Goal: Task Accomplishment & Management: Manage account settings

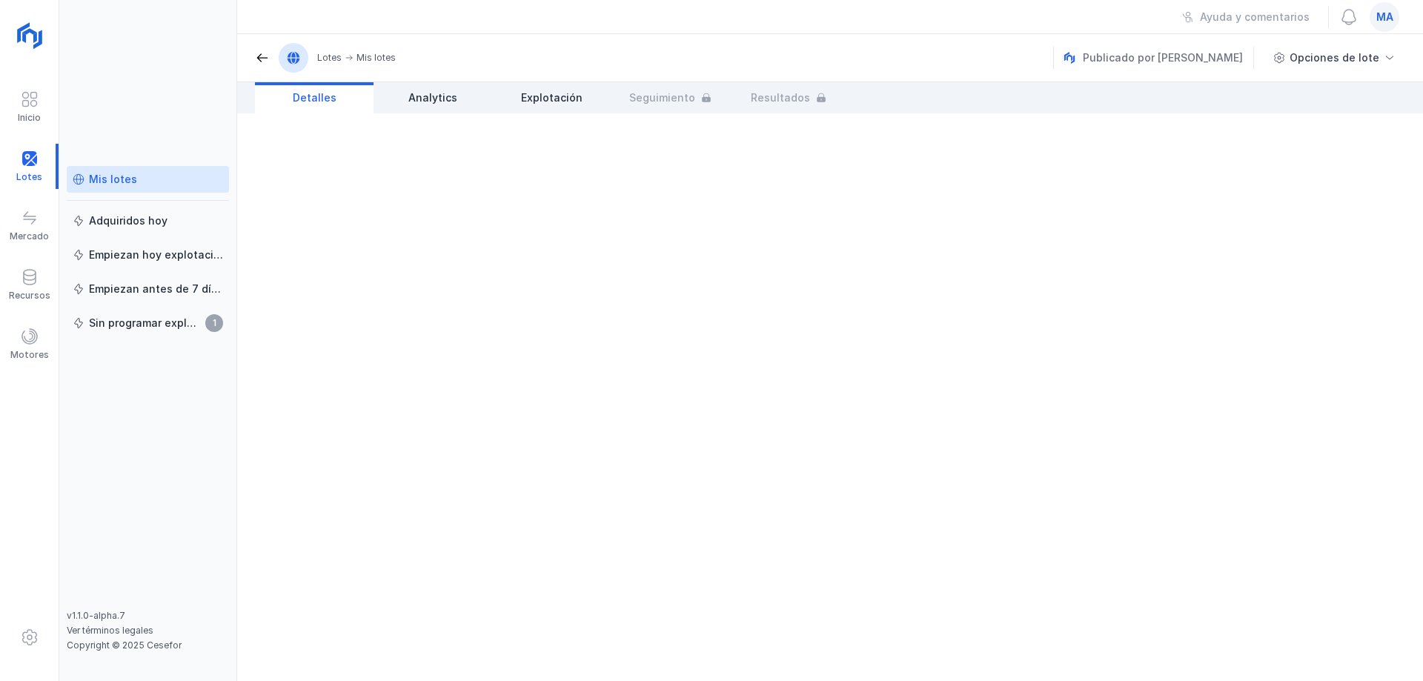
click at [122, 190] on link "Mis lotes" at bounding box center [148, 179] width 162 height 27
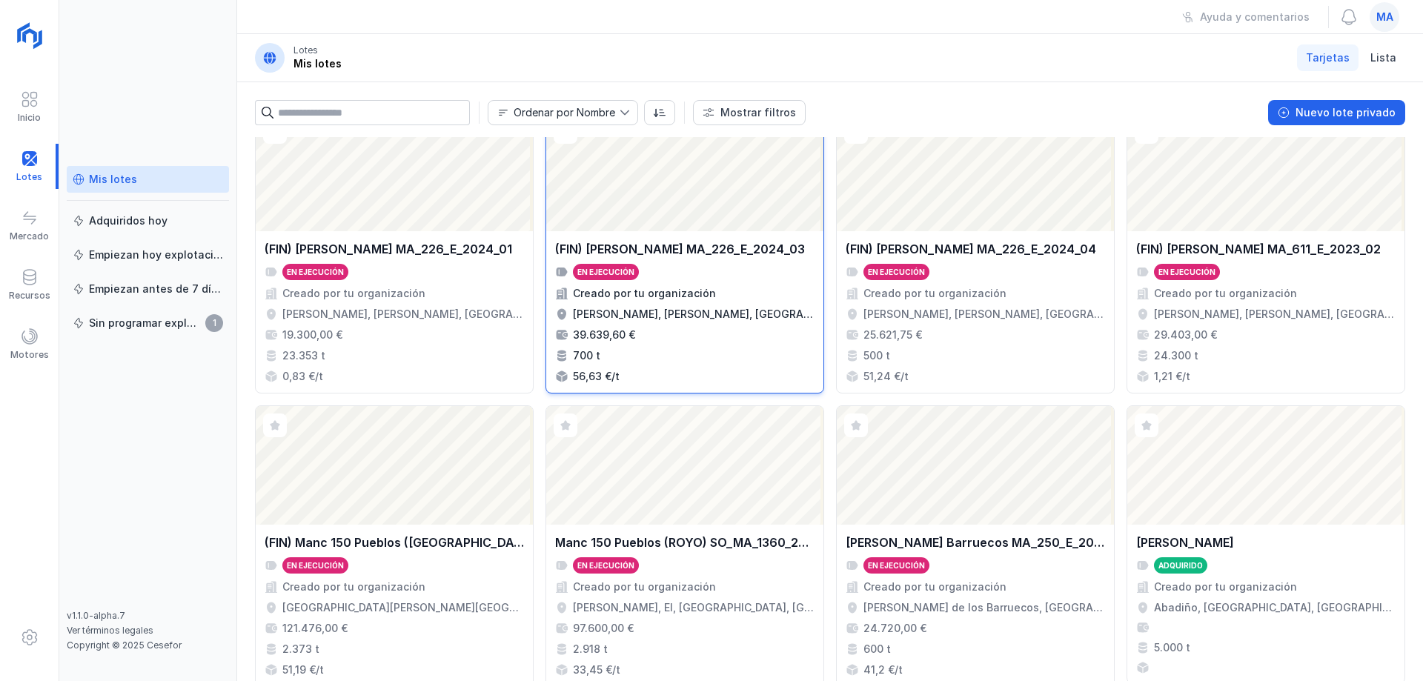
scroll to position [391, 0]
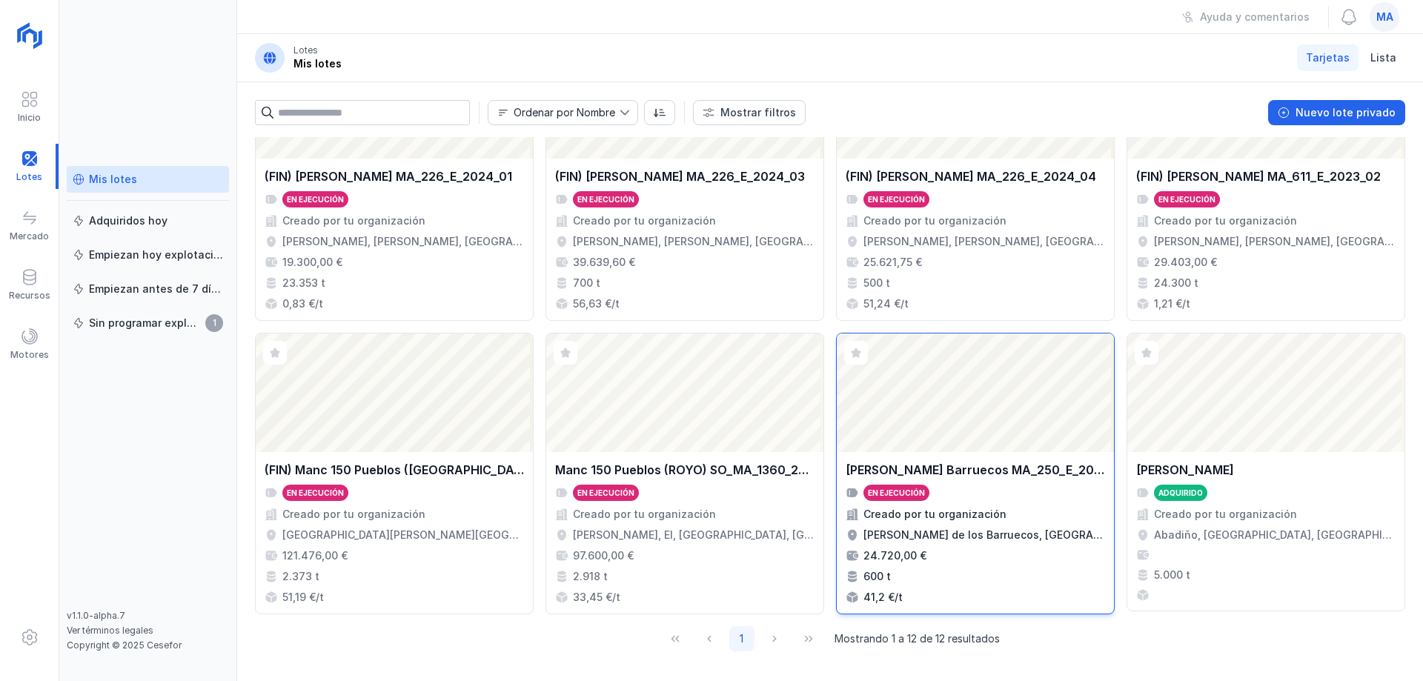
click at [980, 545] on div "[PERSON_NAME] Barruecos MA_250_E_2025_02 En ejecución Creado por tu organizació…" at bounding box center [974, 533] width 259 height 144
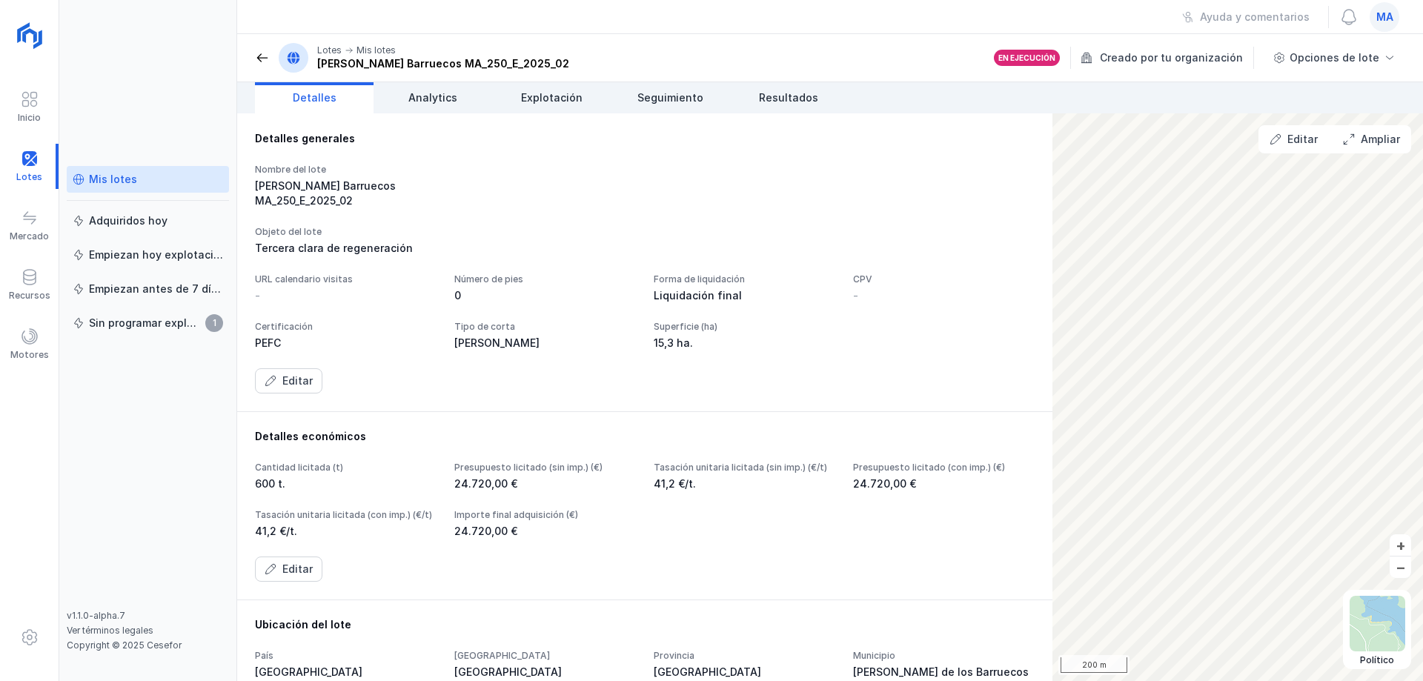
drag, startPoint x: 968, startPoint y: 223, endPoint x: 936, endPoint y: 213, distance: 34.2
click at [967, 226] on div "Objeto del lote Tercera clara de regeneración" at bounding box center [645, 241] width 780 height 30
click at [952, 176] on div "Nombre del lote [PERSON_NAME] Barruecos MA_250_E_2025_02" at bounding box center [645, 186] width 780 height 44
click at [436, 173] on div "Nombre del lote" at bounding box center [346, 170] width 182 height 12
click at [626, 207] on div "Nombre del lote [PERSON_NAME] Barruecos MA_250_E_2025_02 Objeto del lote Tercer…" at bounding box center [645, 279] width 780 height 230
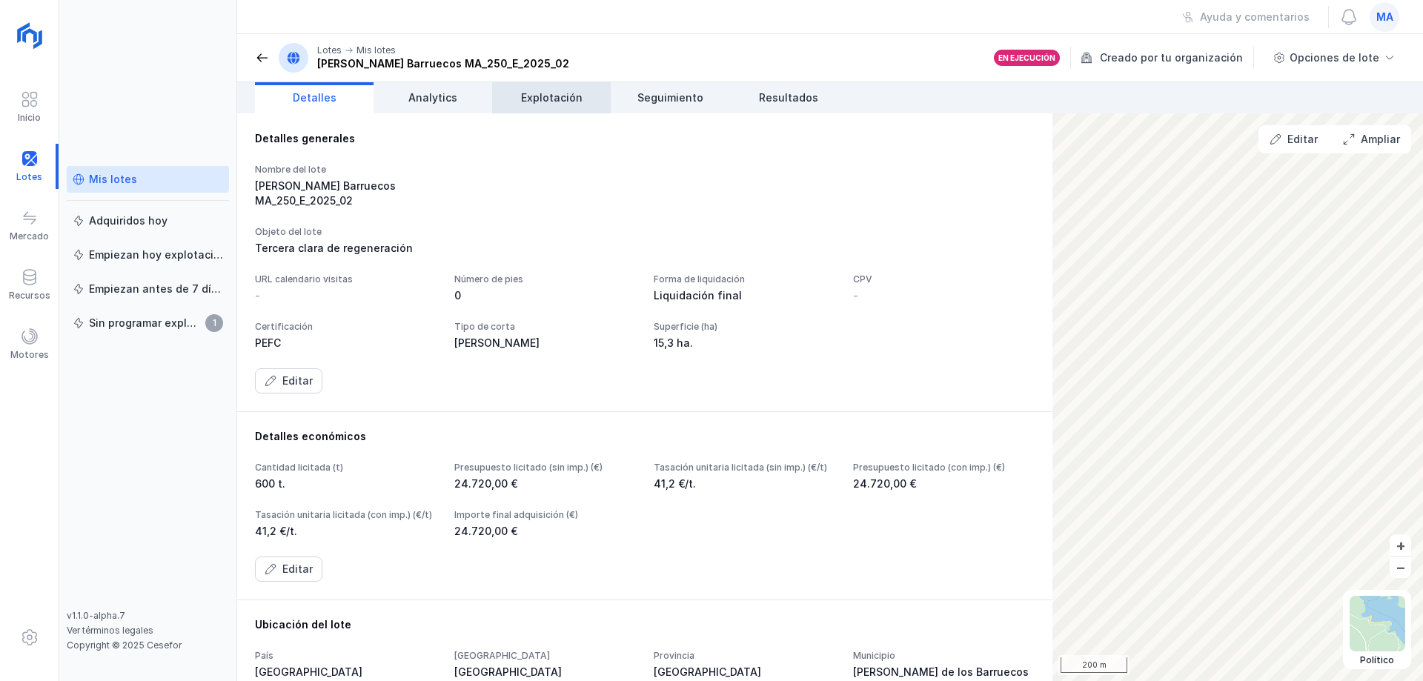
click at [561, 104] on span "Explotación" at bounding box center [552, 97] width 62 height 15
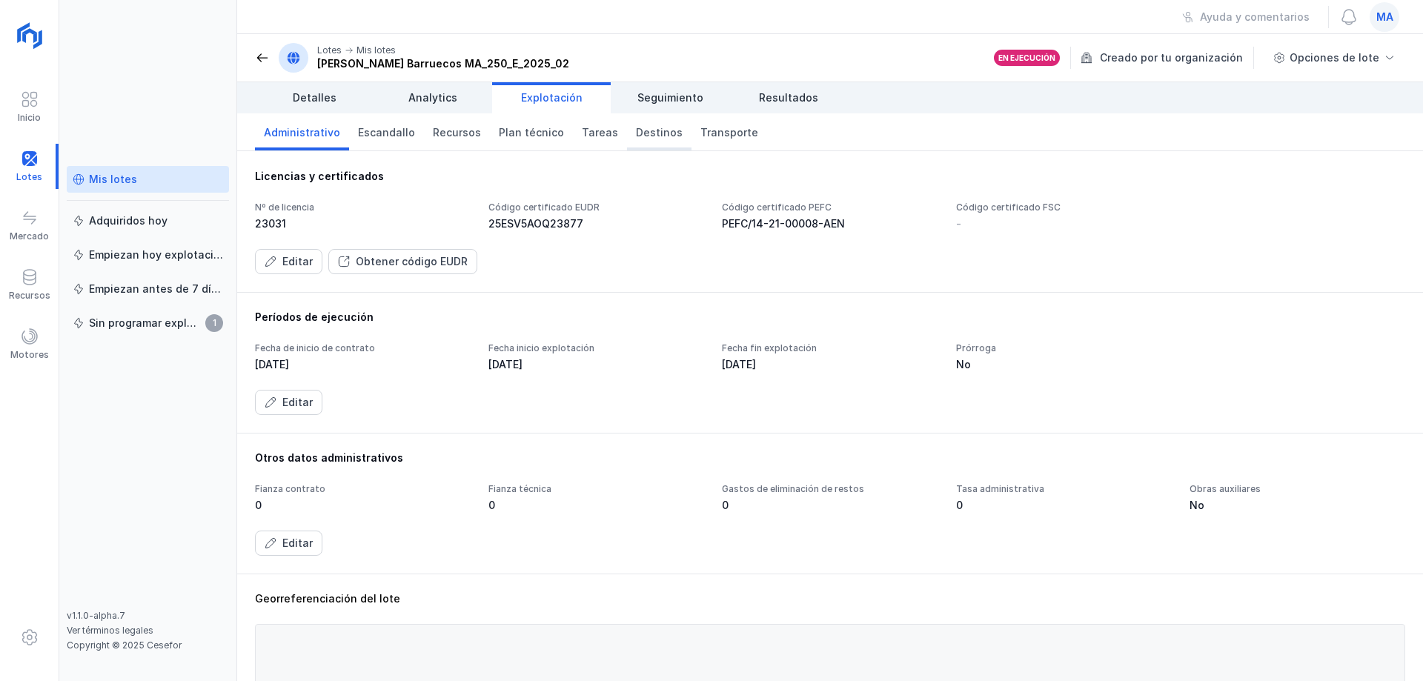
click at [653, 135] on span "Destinos" at bounding box center [659, 132] width 47 height 15
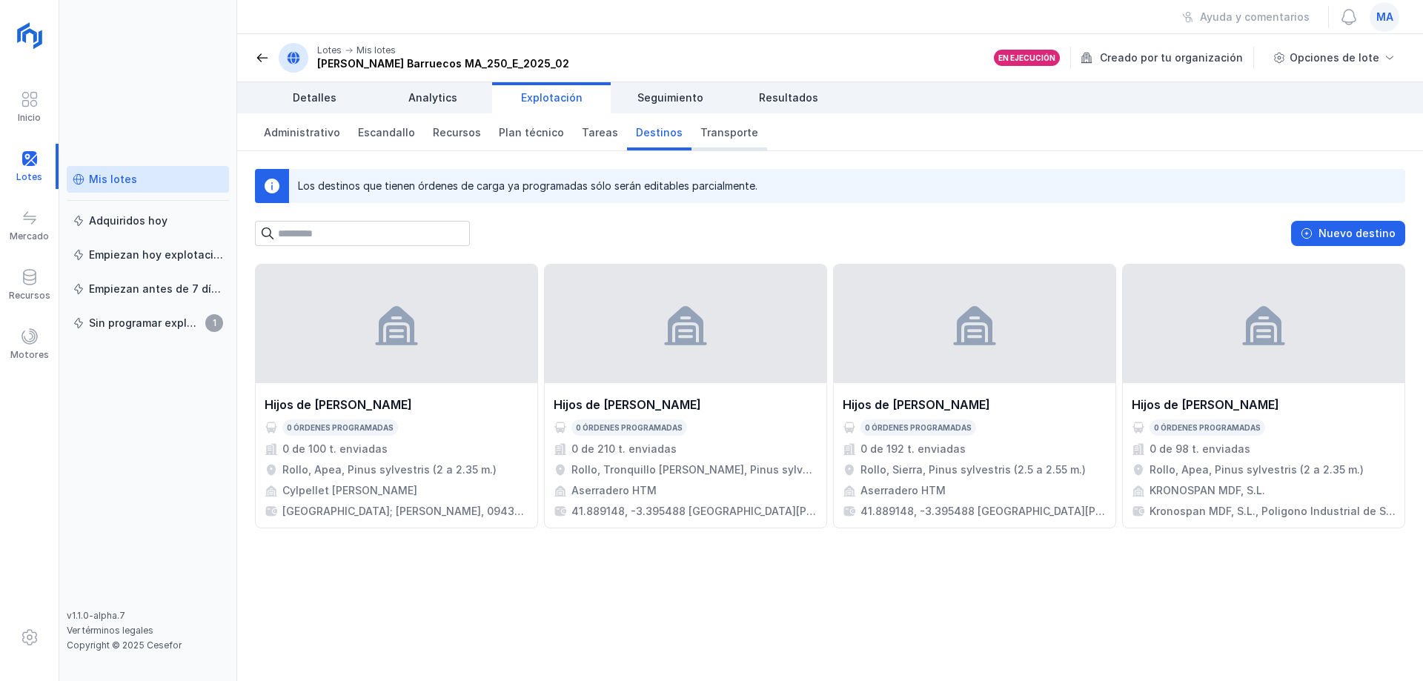
click at [709, 134] on span "Transporte" at bounding box center [729, 132] width 58 height 15
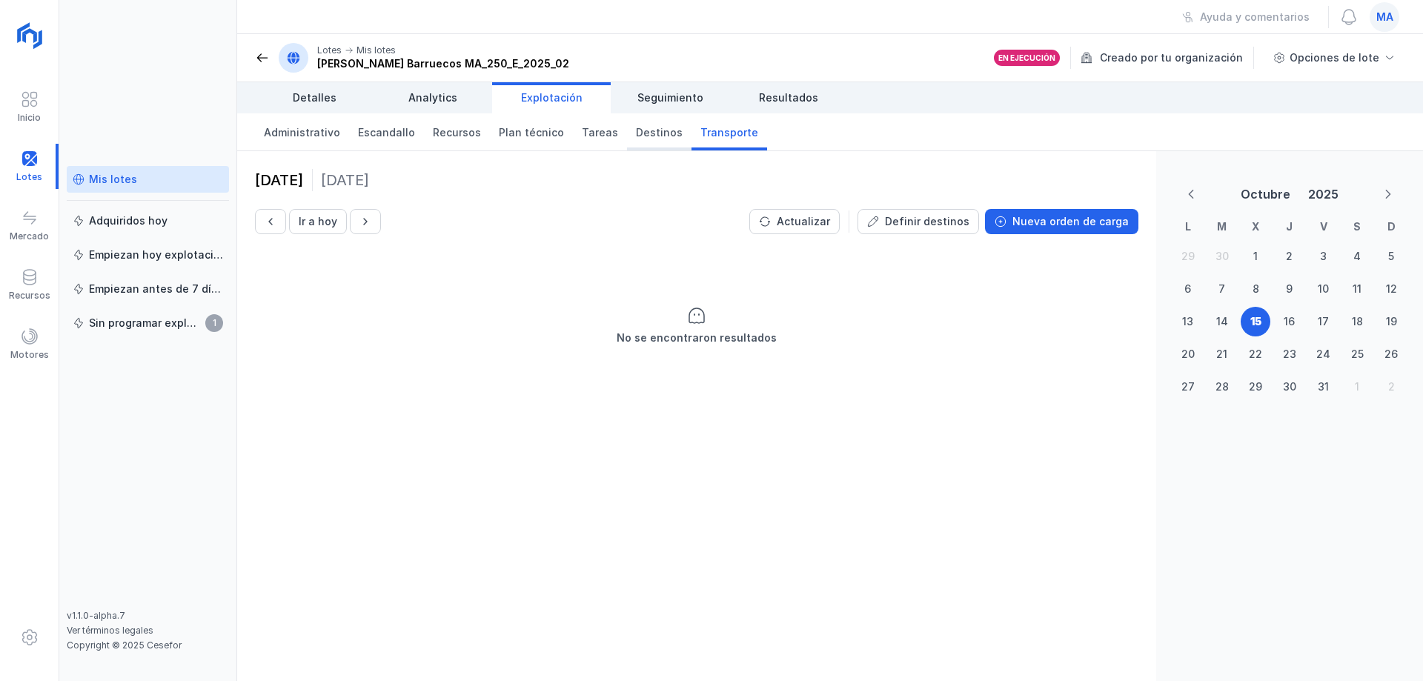
click at [651, 133] on span "Destinos" at bounding box center [659, 132] width 47 height 15
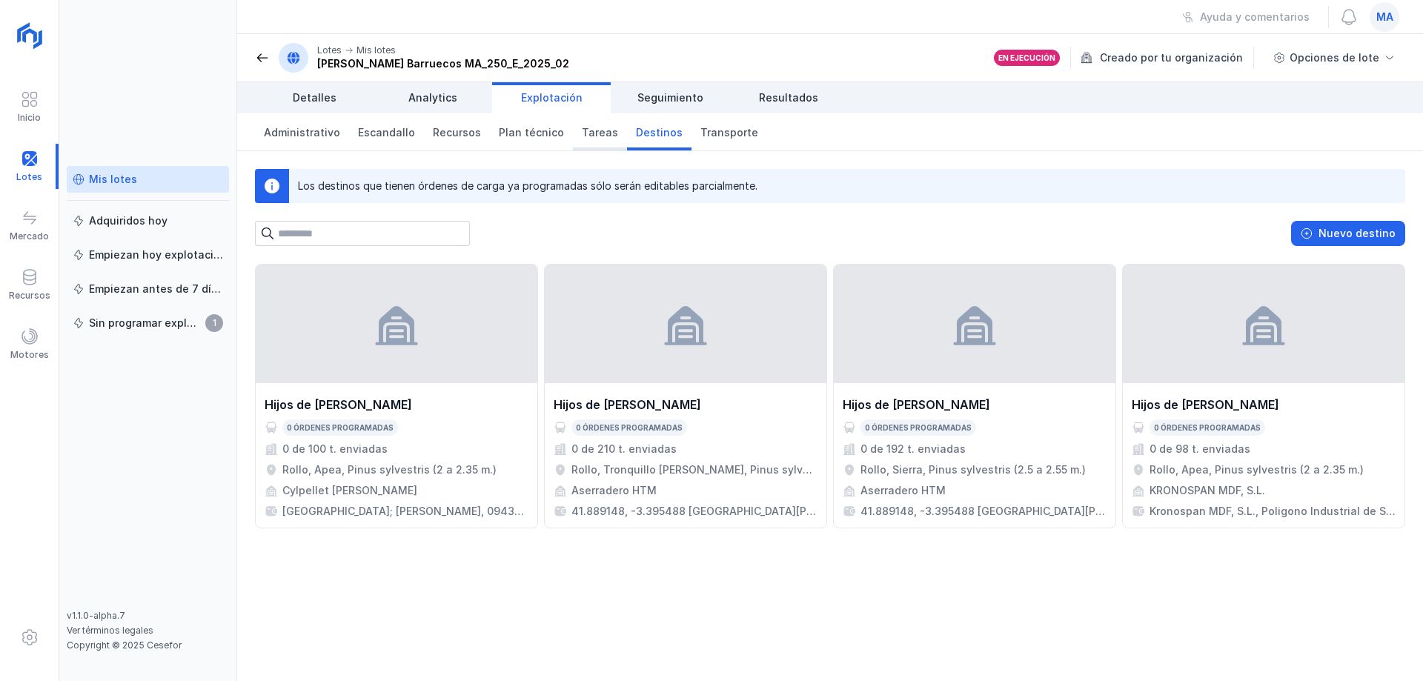
click at [590, 136] on span "Tareas" at bounding box center [600, 132] width 36 height 15
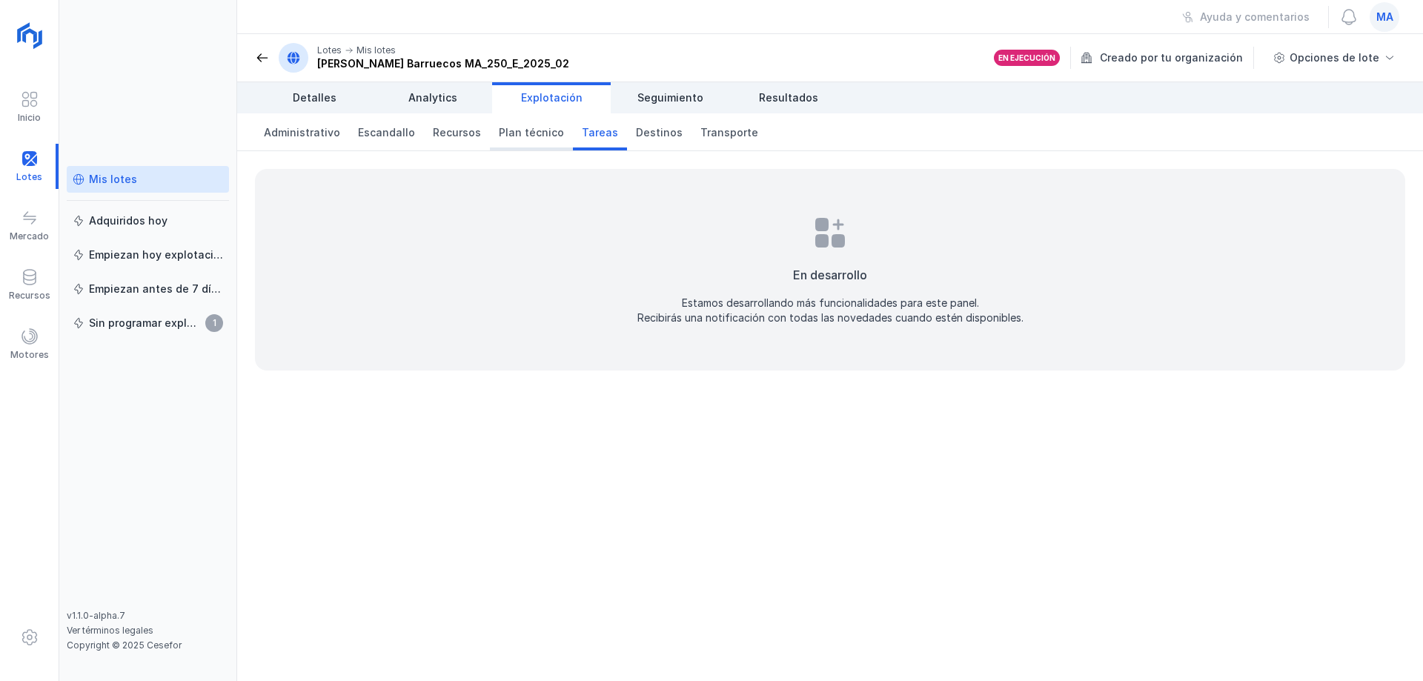
click at [514, 137] on span "Plan técnico" at bounding box center [531, 132] width 65 height 15
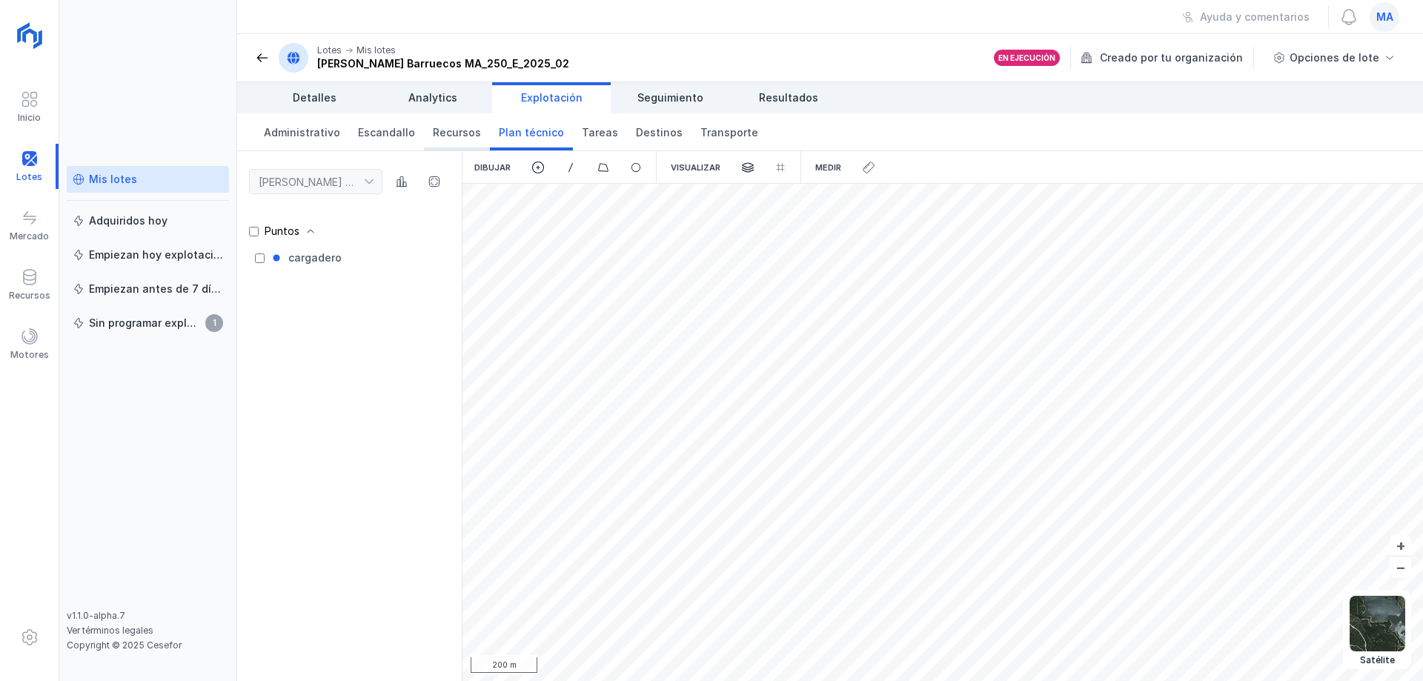
click at [448, 139] on span "Recursos" at bounding box center [457, 132] width 48 height 15
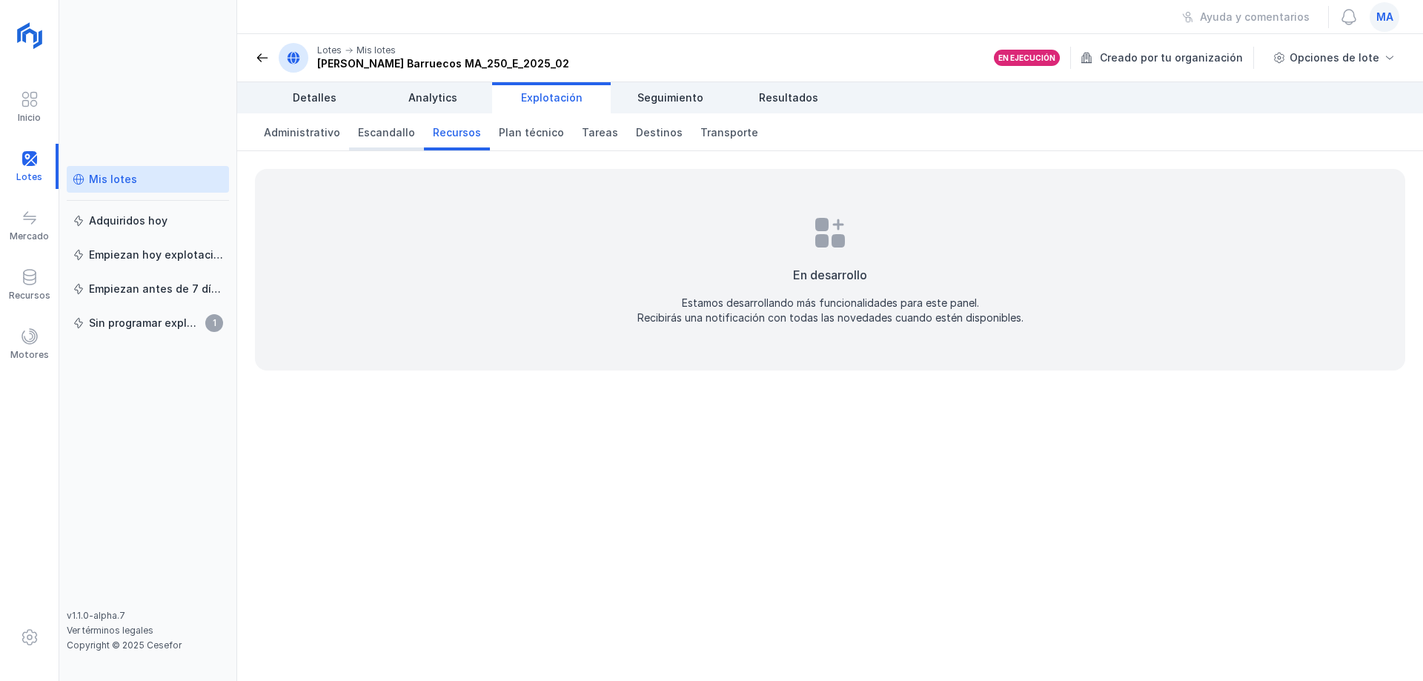
click at [363, 134] on span "Escandallo" at bounding box center [386, 132] width 57 height 15
click at [307, 133] on span "Administrativo" at bounding box center [302, 132] width 76 height 15
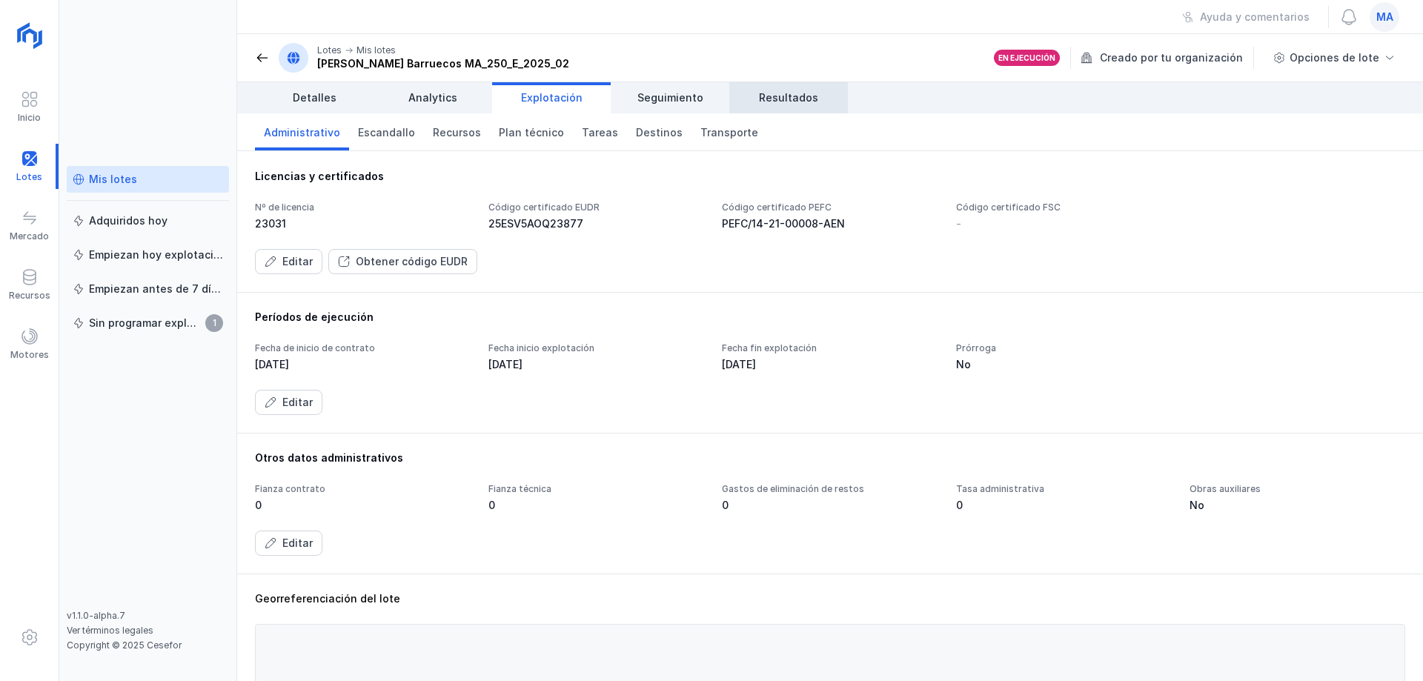
click at [800, 101] on span "Resultados" at bounding box center [788, 97] width 59 height 15
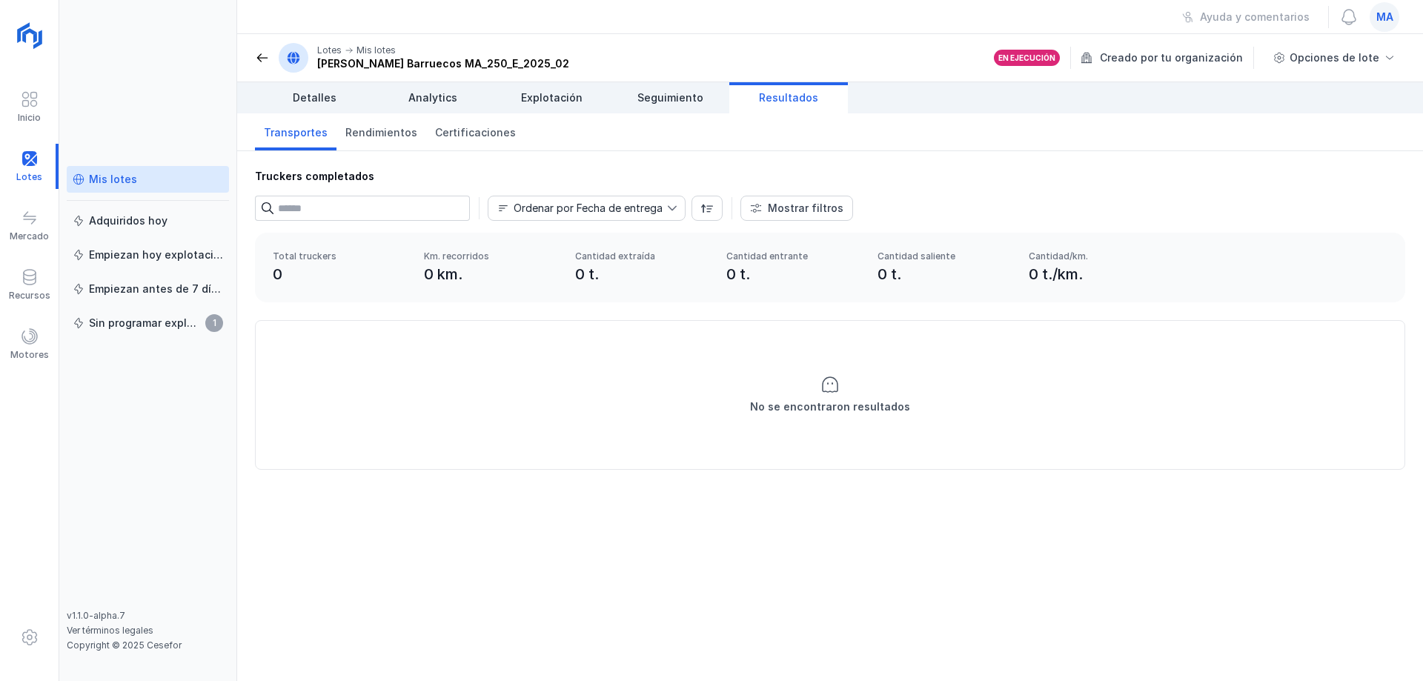
click at [268, 56] on span at bounding box center [262, 57] width 15 height 15
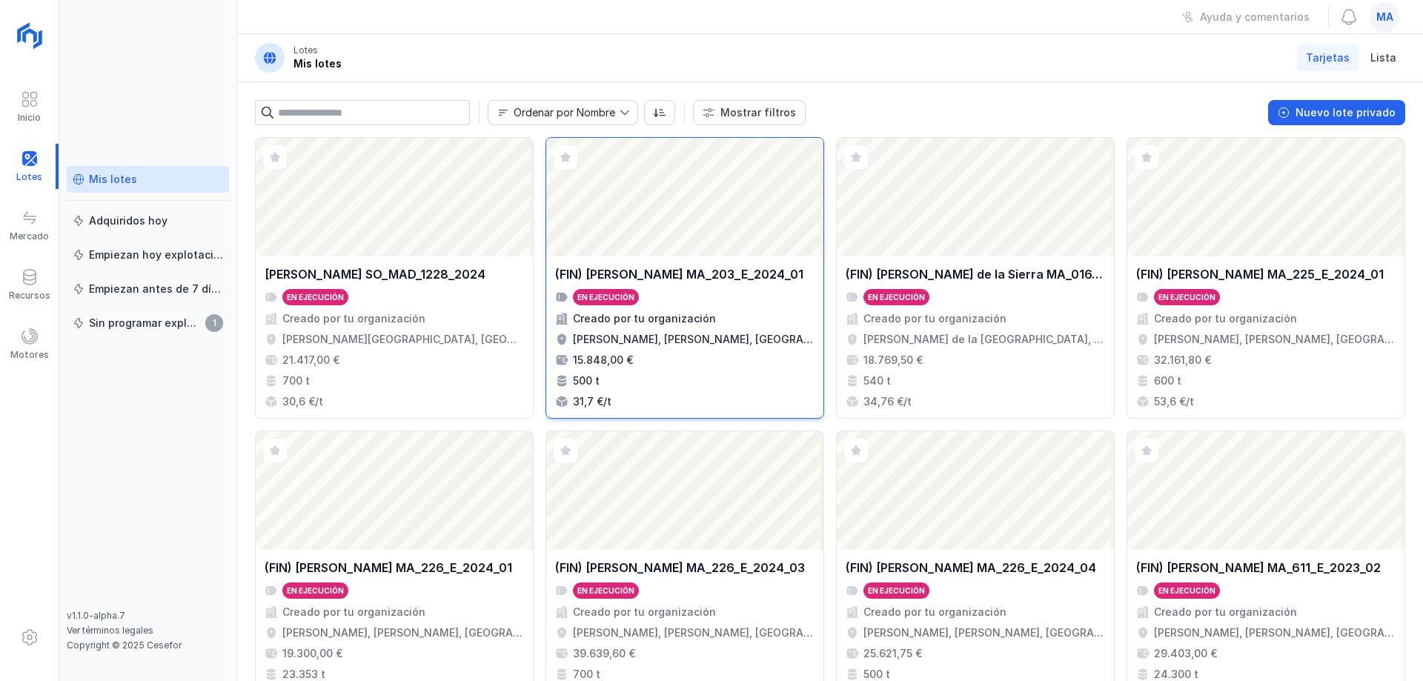
click at [705, 297] on div "En ejecución" at bounding box center [684, 297] width 259 height 16
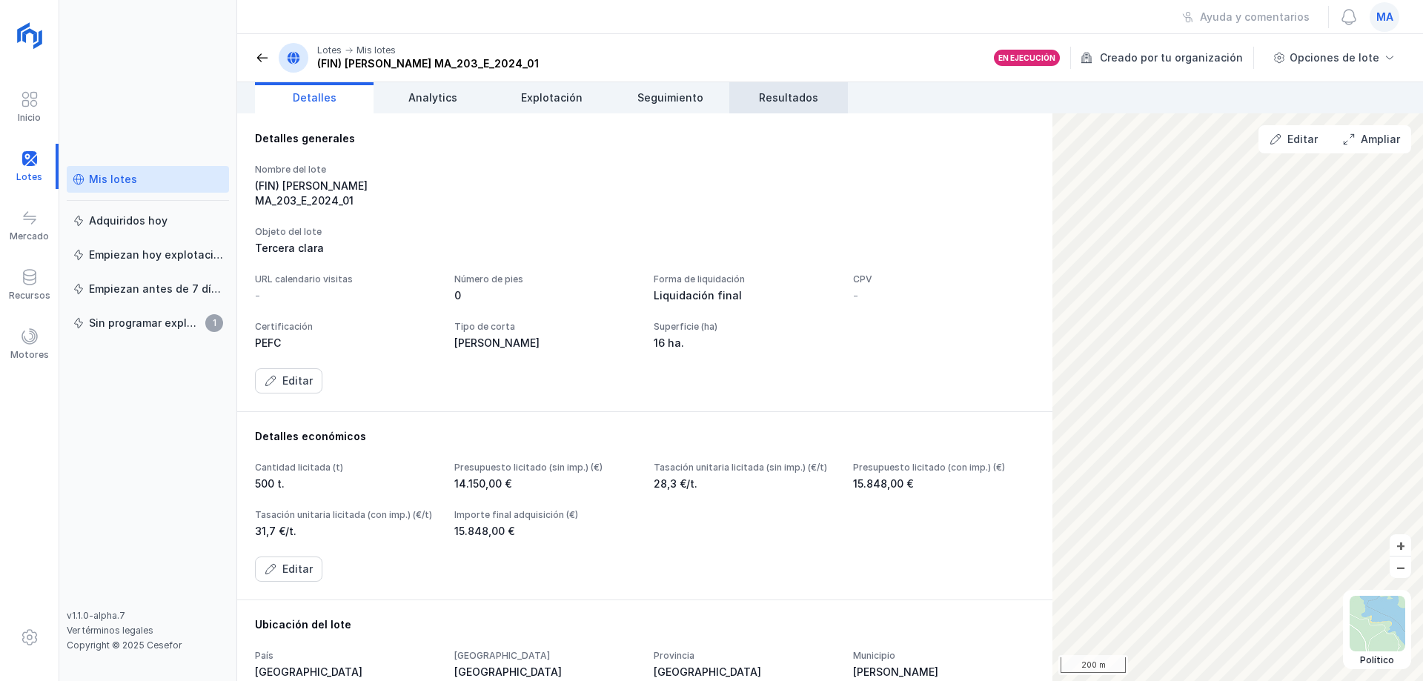
click at [794, 101] on span "Resultados" at bounding box center [788, 97] width 59 height 15
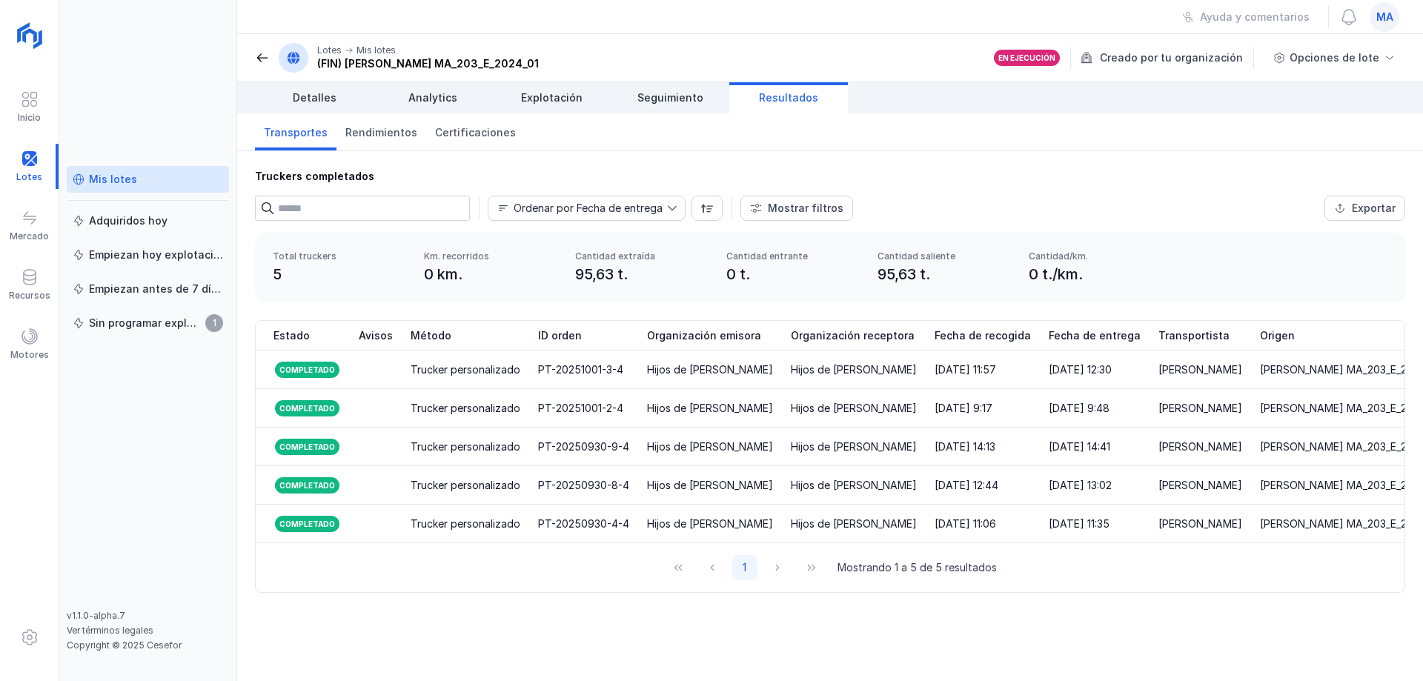
click at [640, 292] on div "Total truckers 5 Km. recorridos 0 km. Cantidad extraída 95,63 t. Cantidad entra…" at bounding box center [830, 268] width 1150 height 70
click at [885, 382] on td "Hijos de [PERSON_NAME]" at bounding box center [854, 369] width 144 height 39
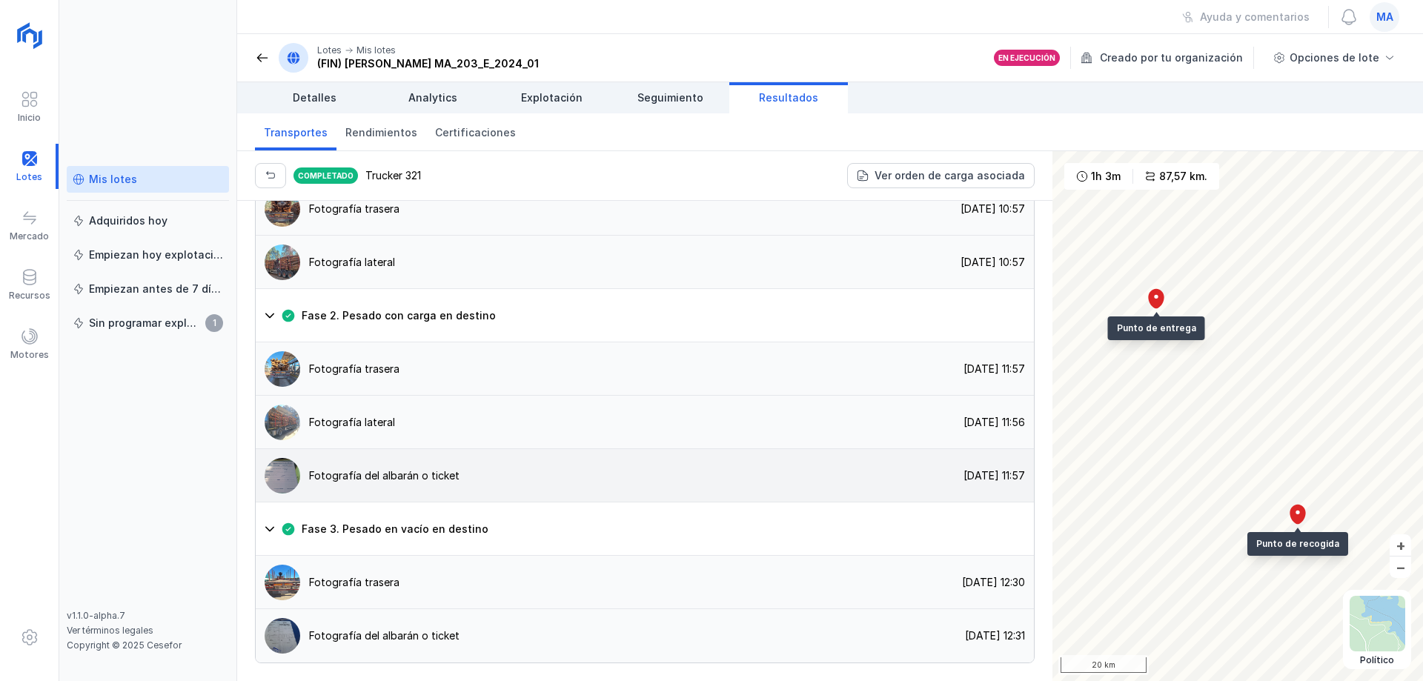
scroll to position [1189, 0]
click at [433, 647] on div "Fotografía del albarán o ticket" at bounding box center [358, 636] width 204 height 36
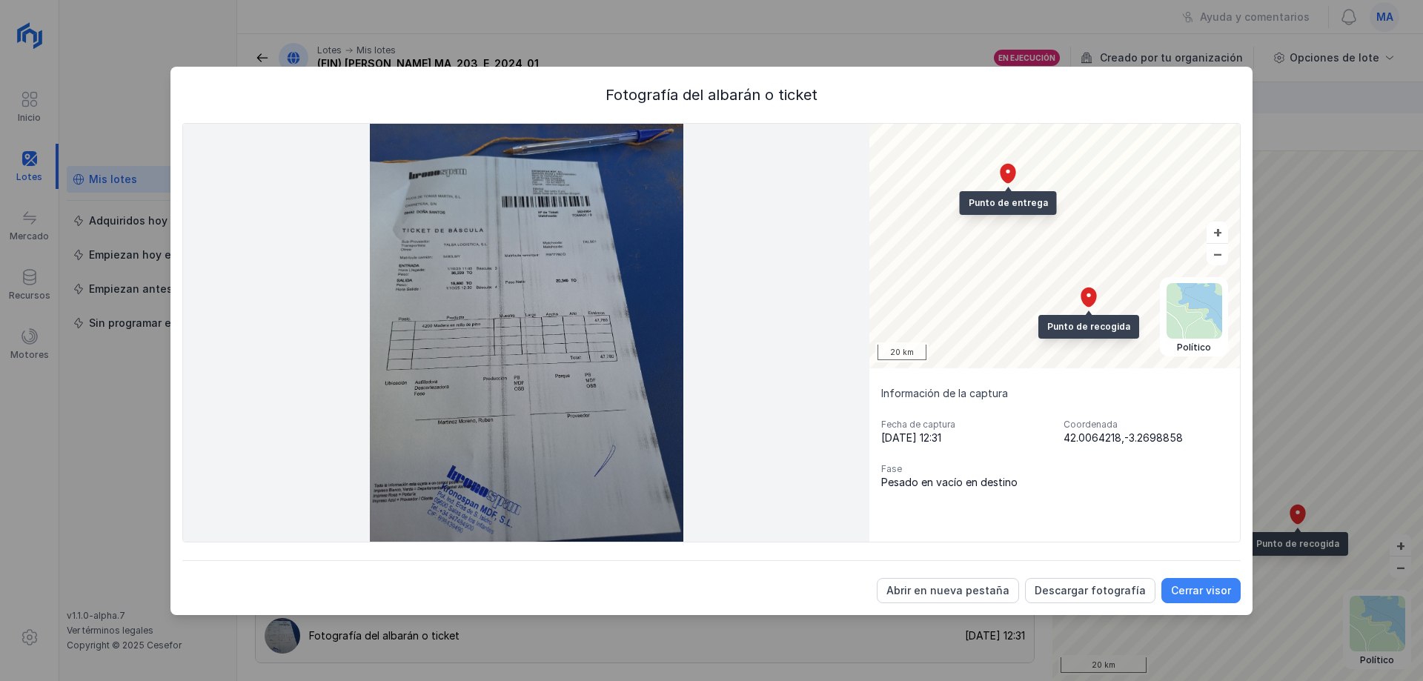
click at [1183, 590] on div "Cerrar visor" at bounding box center [1201, 590] width 60 height 15
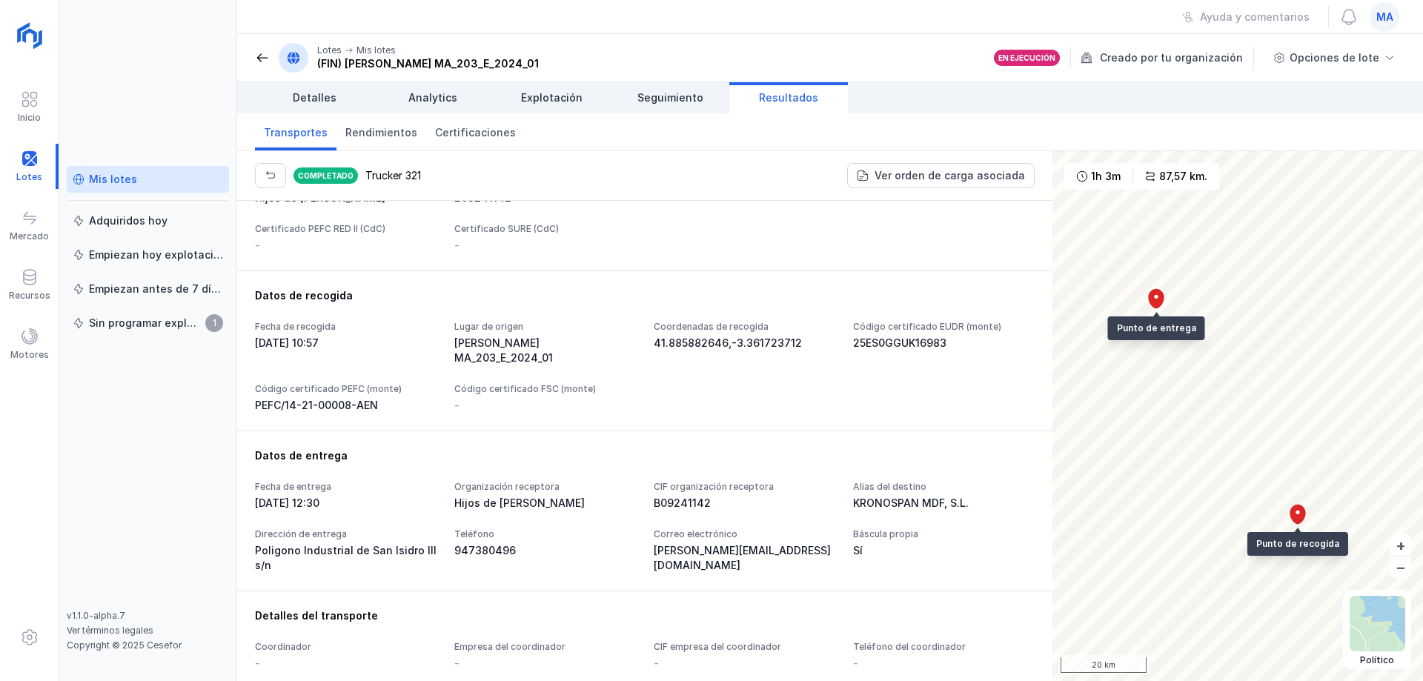
scroll to position [0, 0]
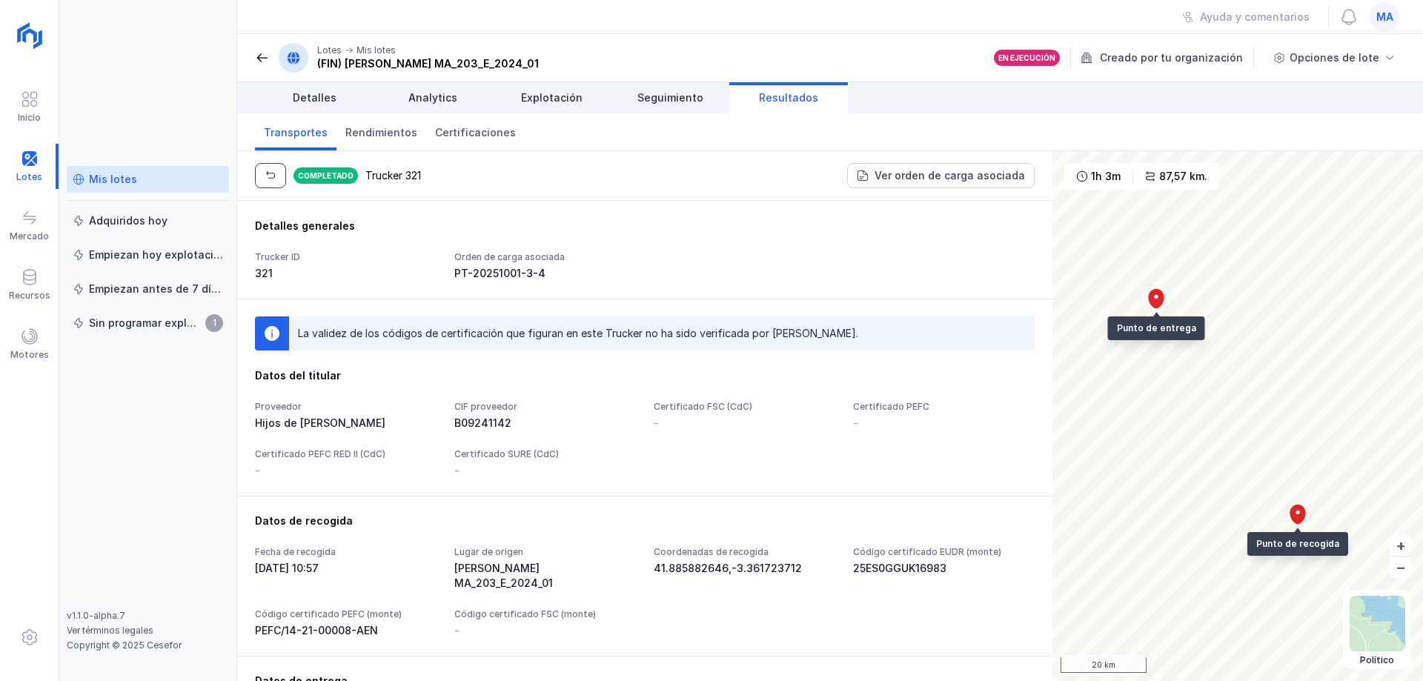
click at [271, 170] on span "button" at bounding box center [271, 176] width 12 height 12
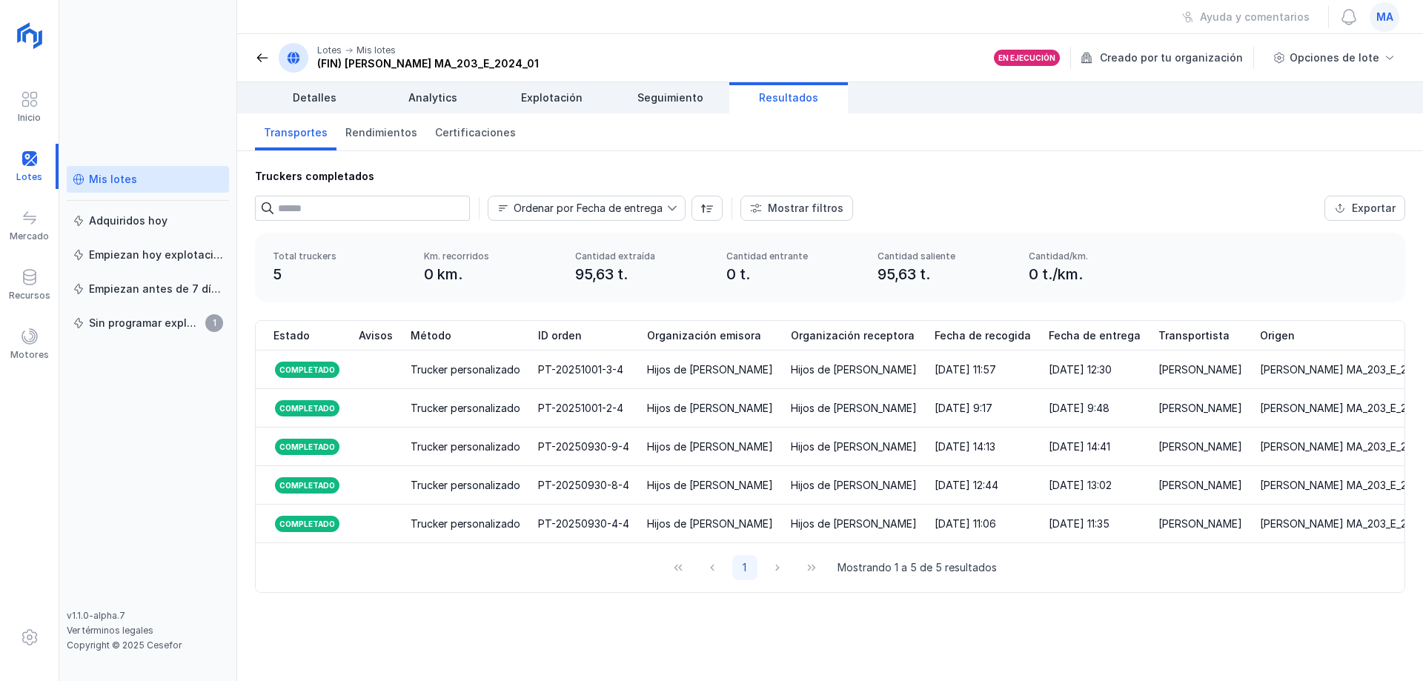
click at [261, 58] on span at bounding box center [262, 57] width 15 height 15
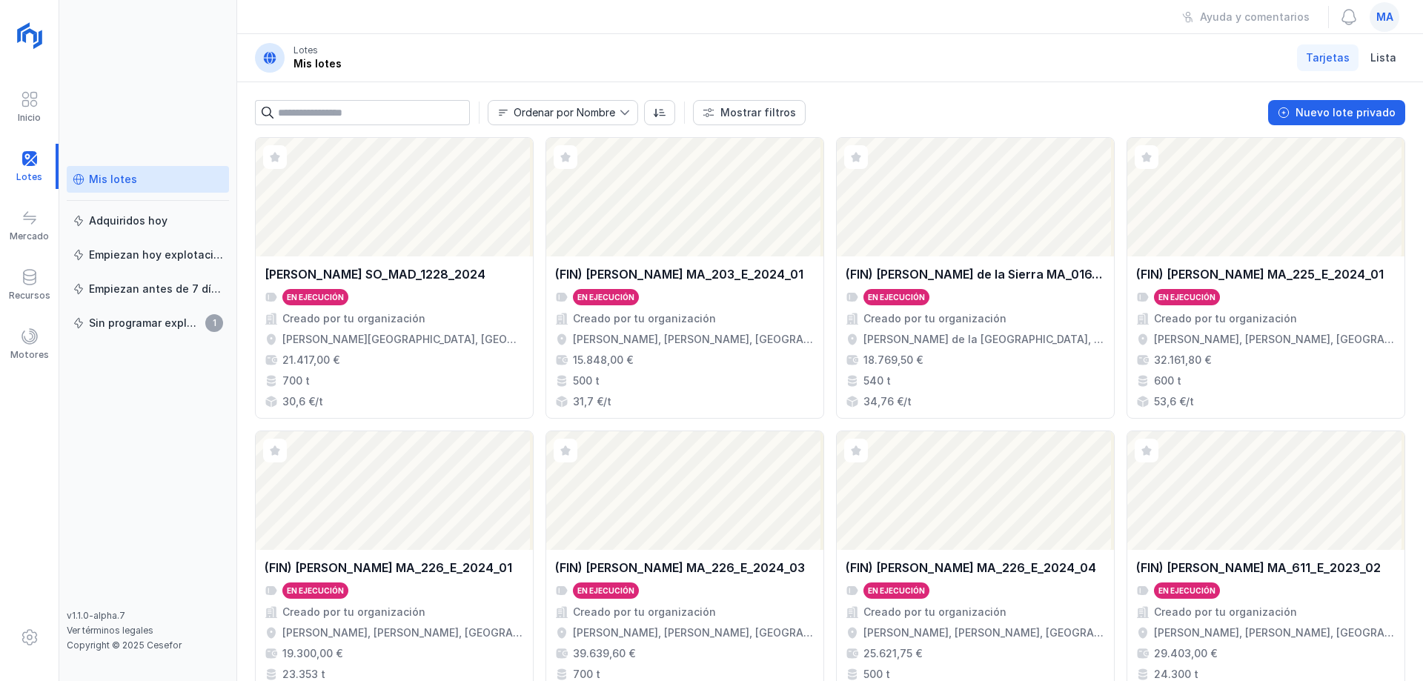
click at [534, 49] on header "Lotes Mis lotes Tarjetas Lista" at bounding box center [830, 58] width 1186 height 48
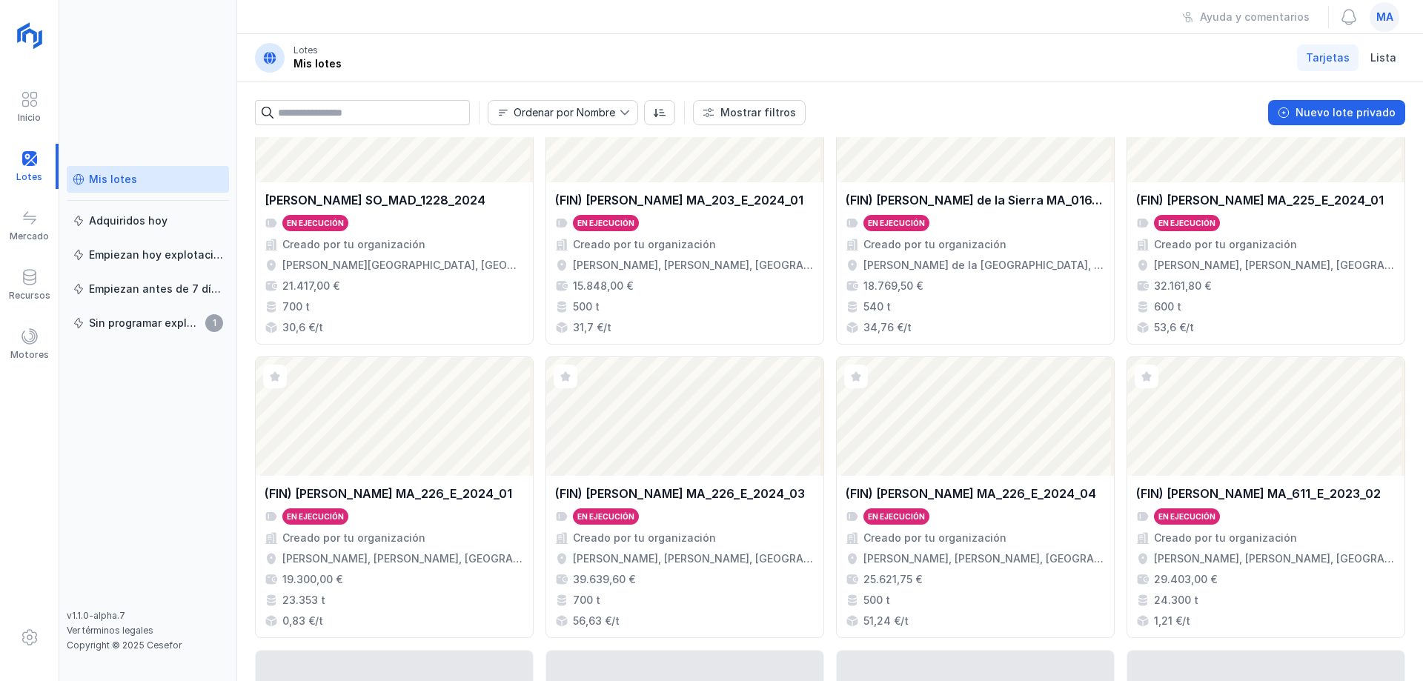
click at [894, 75] on header "Lotes Mis lotes Tarjetas Lista" at bounding box center [830, 58] width 1186 height 48
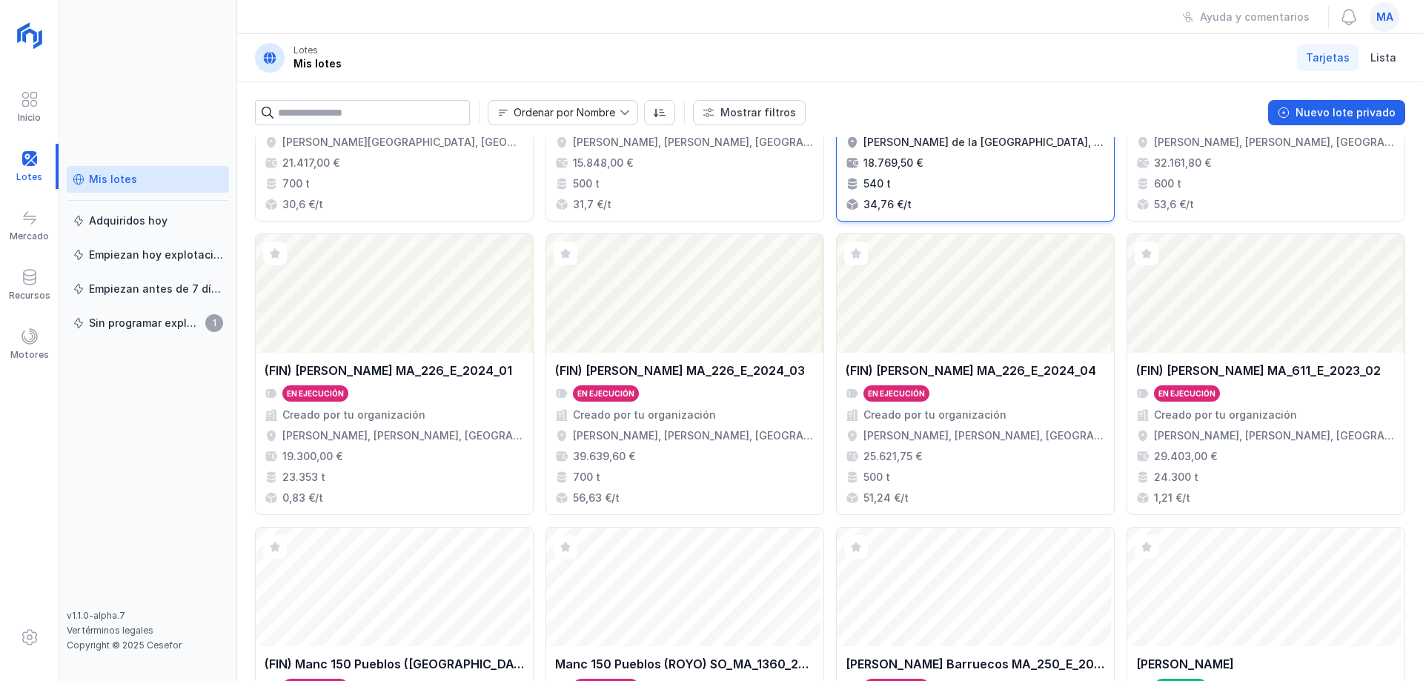
scroll to position [0, 0]
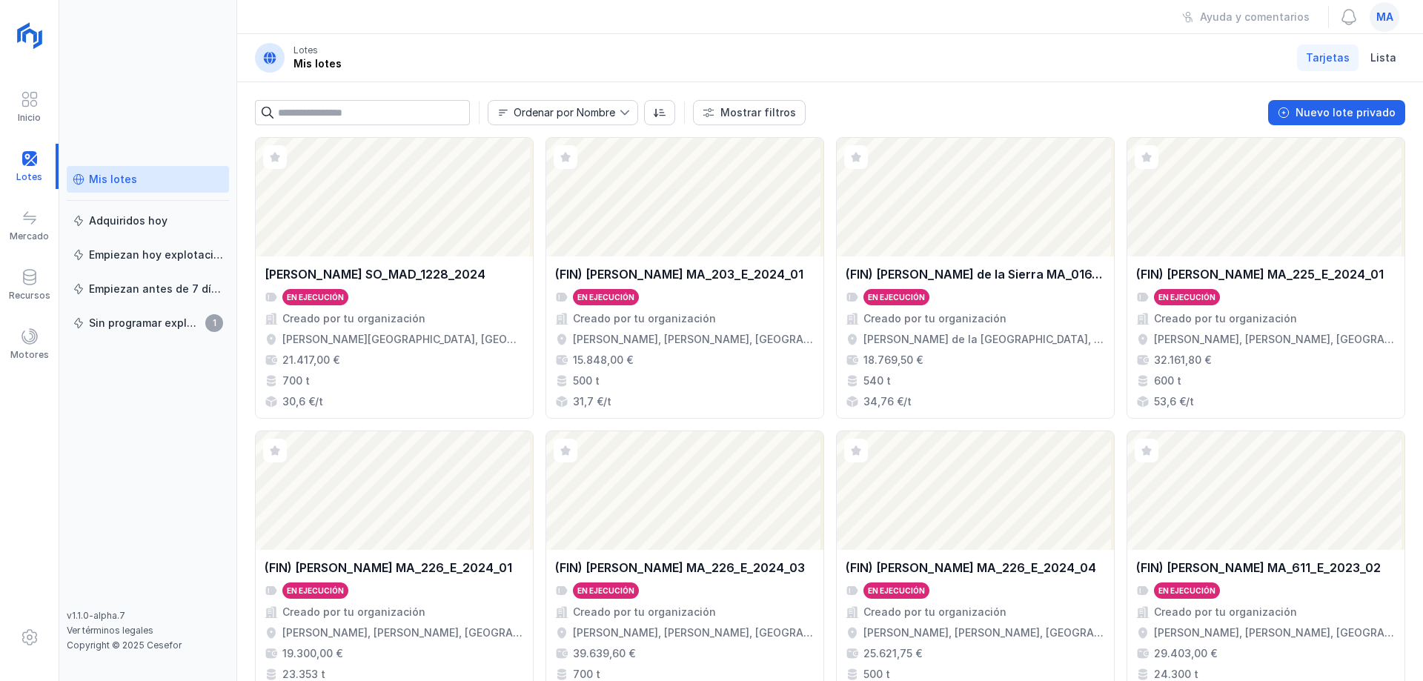
click at [923, 35] on header "Lotes Mis lotes Tarjetas Lista" at bounding box center [830, 58] width 1186 height 48
drag, startPoint x: 827, startPoint y: 67, endPoint x: 822, endPoint y: 61, distance: 7.9
click at [822, 61] on header "Lotes Mis lotes Tarjetas Lista" at bounding box center [830, 58] width 1186 height 48
click at [926, 42] on header "Lotes Mis lotes Tarjetas Lista" at bounding box center [830, 58] width 1186 height 48
click at [836, 51] on header "Lotes Mis lotes Tarjetas Lista" at bounding box center [830, 58] width 1186 height 48
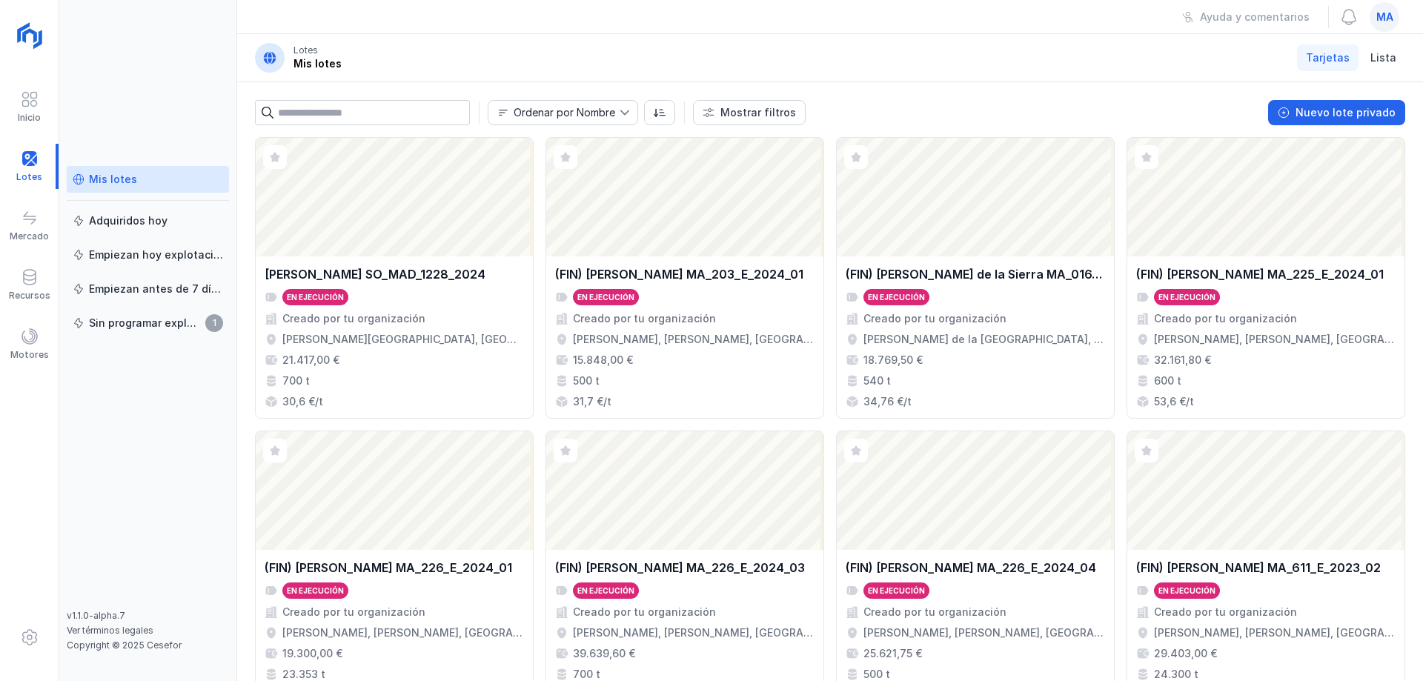
click at [508, 58] on header "Lotes Mis lotes Tarjetas Lista" at bounding box center [830, 58] width 1186 height 48
click at [518, 56] on header "Lotes Mis lotes Tarjetas Lista" at bounding box center [830, 58] width 1186 height 48
click at [356, 16] on div "Ayuda y comentarios ma" at bounding box center [830, 17] width 1186 height 34
click at [172, 102] on div "Mis lotes Adquiridos [DATE] Empiezan [DATE] explotación Empiezan antes de 7 día…" at bounding box center [148, 340] width 178 height 681
click at [845, 74] on header "Lotes Mis lotes Tarjetas Lista" at bounding box center [830, 58] width 1186 height 48
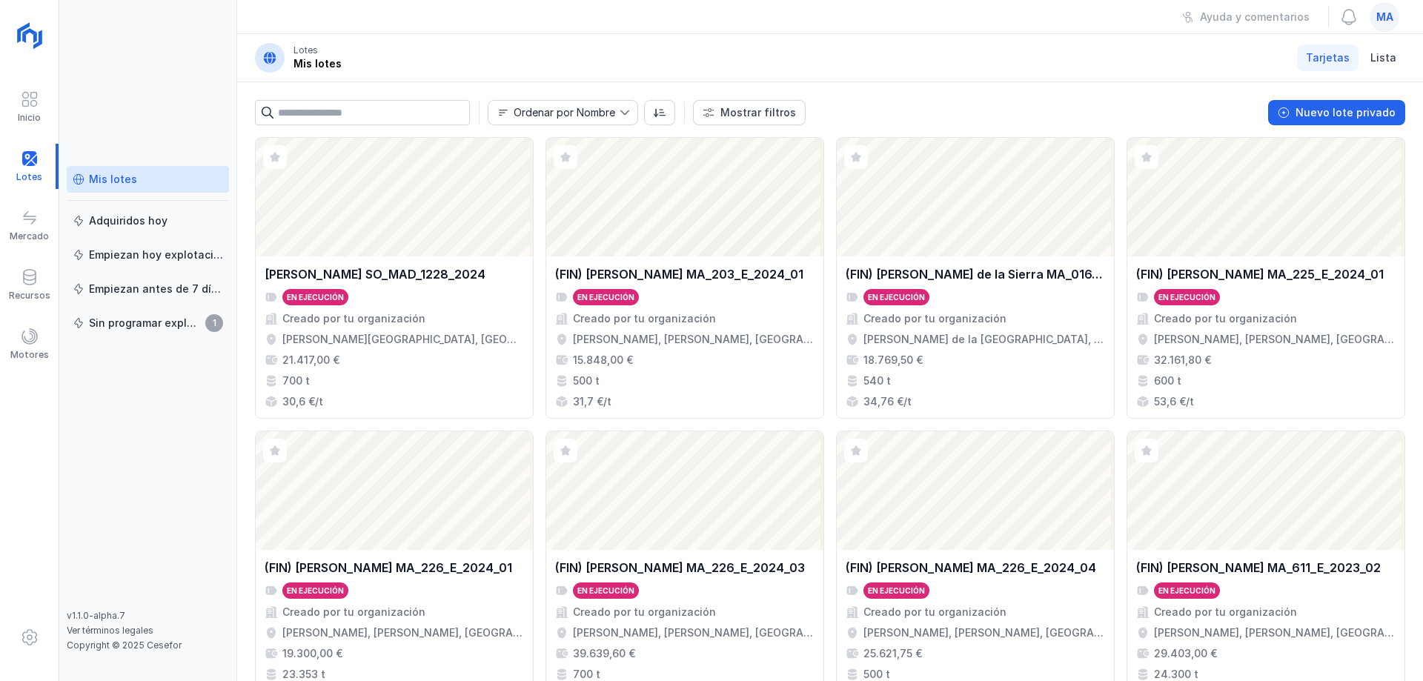
click at [205, 79] on div "Mis lotes Adquiridos [DATE] Empiezan [DATE] explotación Empiezan antes de 7 día…" at bounding box center [148, 340] width 178 height 681
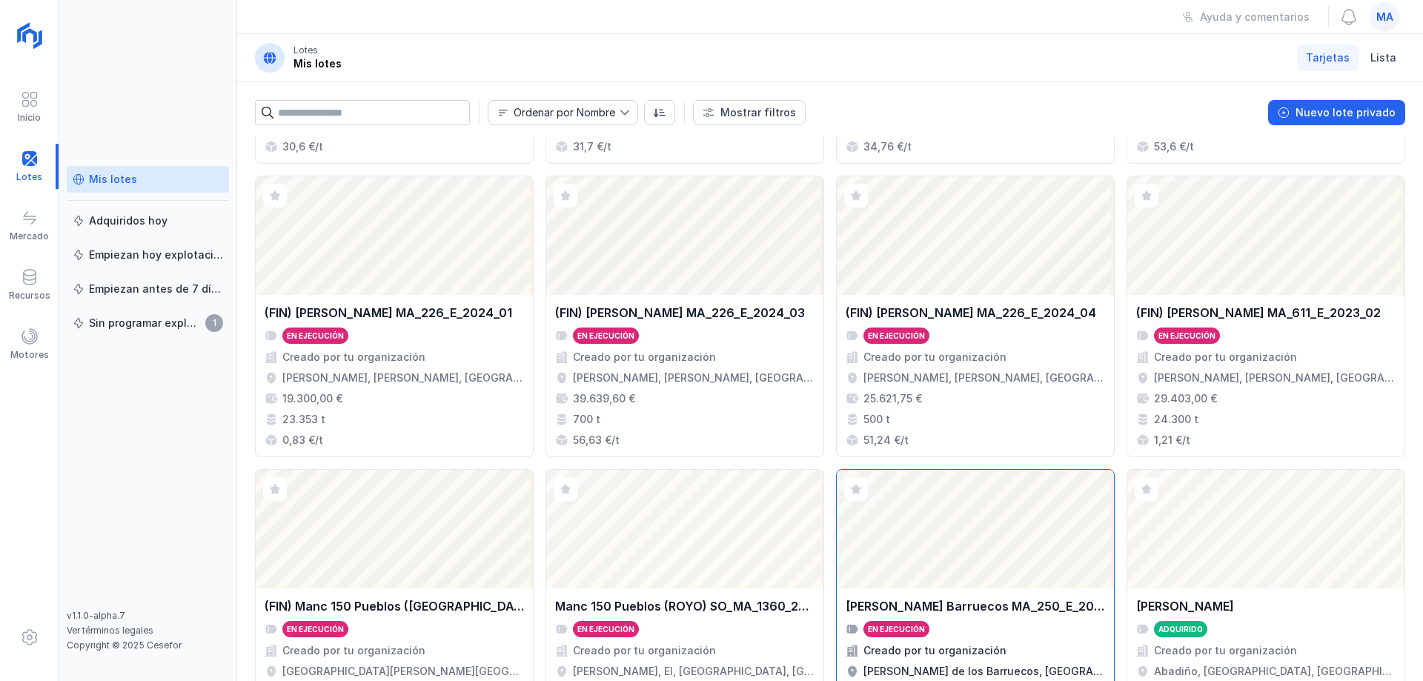
scroll to position [391, 0]
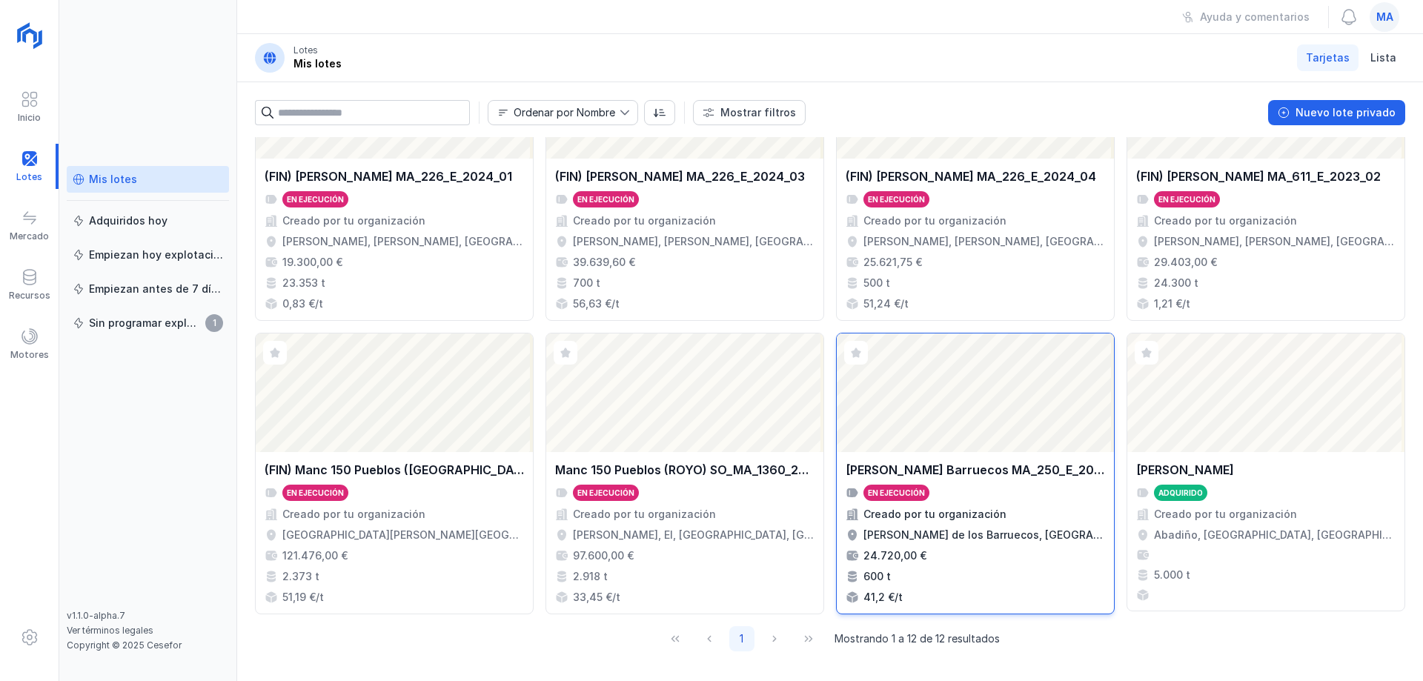
click at [962, 490] on div "En ejecución" at bounding box center [974, 493] width 259 height 16
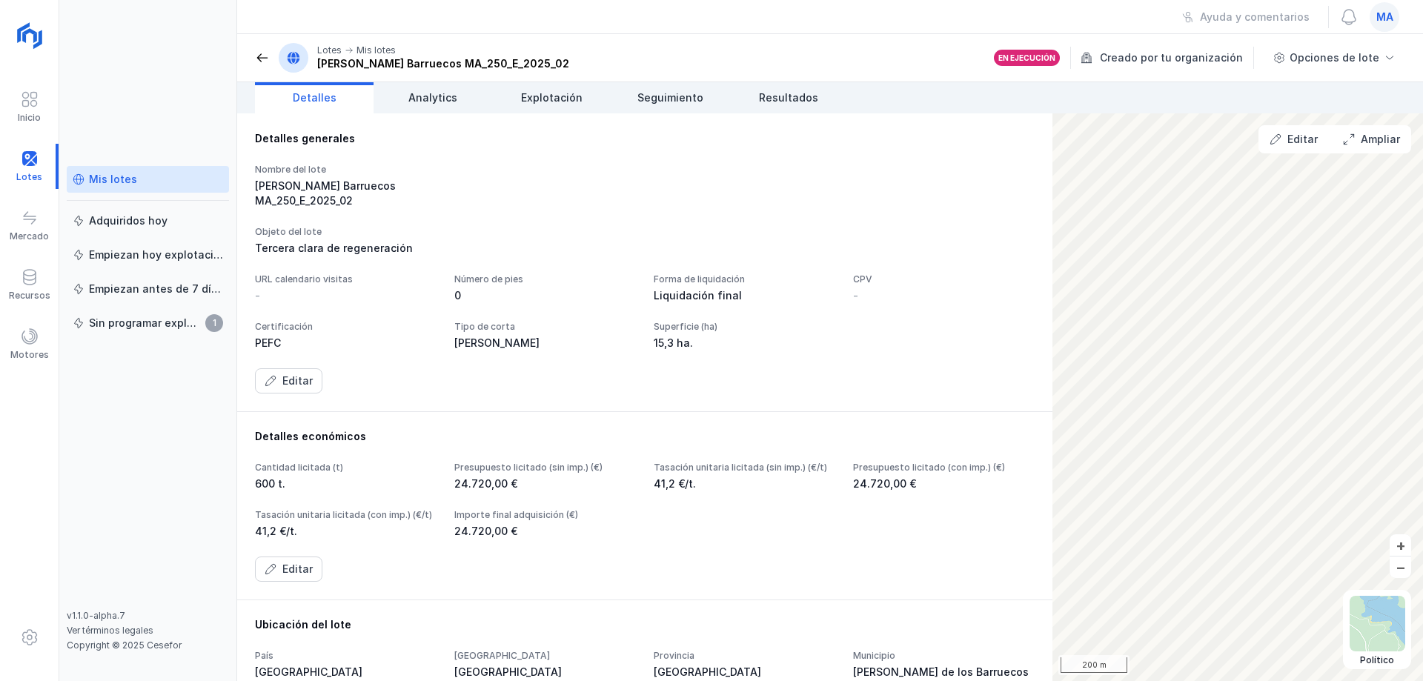
click at [876, 393] on div "Editar" at bounding box center [645, 380] width 780 height 25
click at [554, 89] on link "Explotación" at bounding box center [551, 97] width 119 height 31
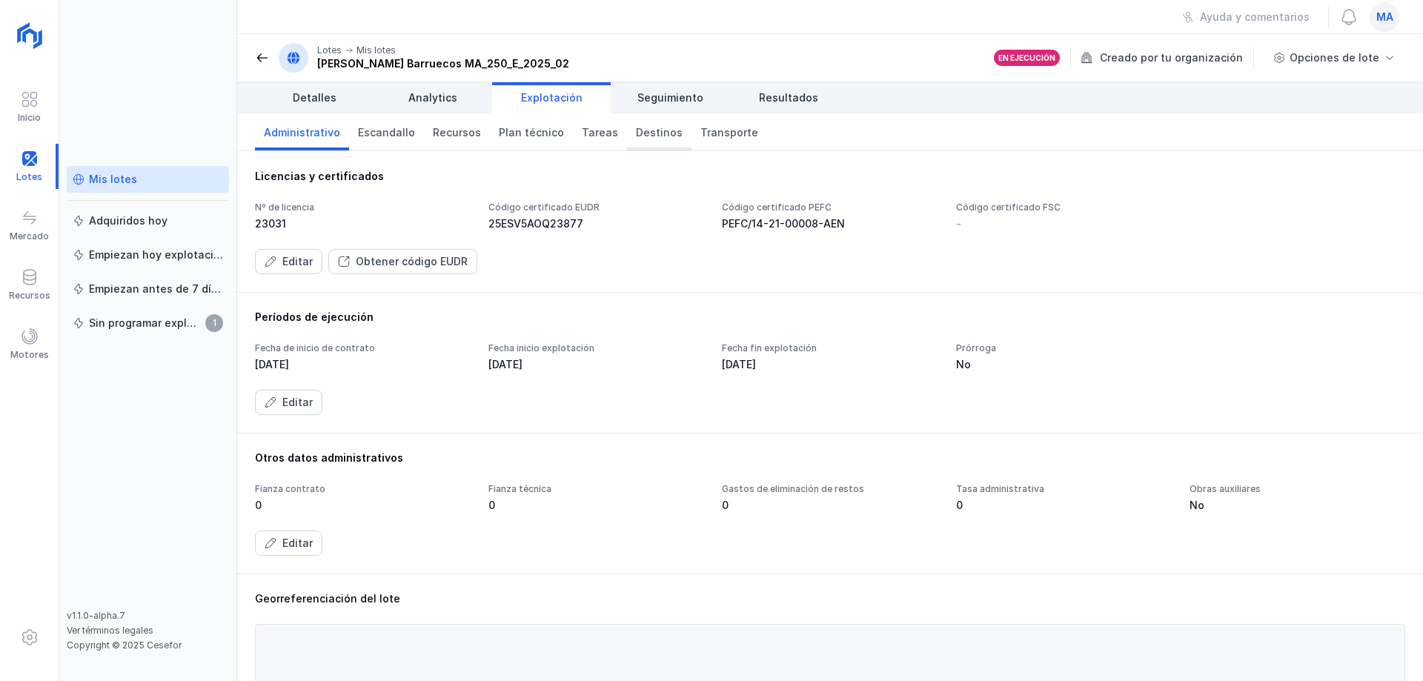
click at [650, 133] on span "Destinos" at bounding box center [659, 132] width 47 height 15
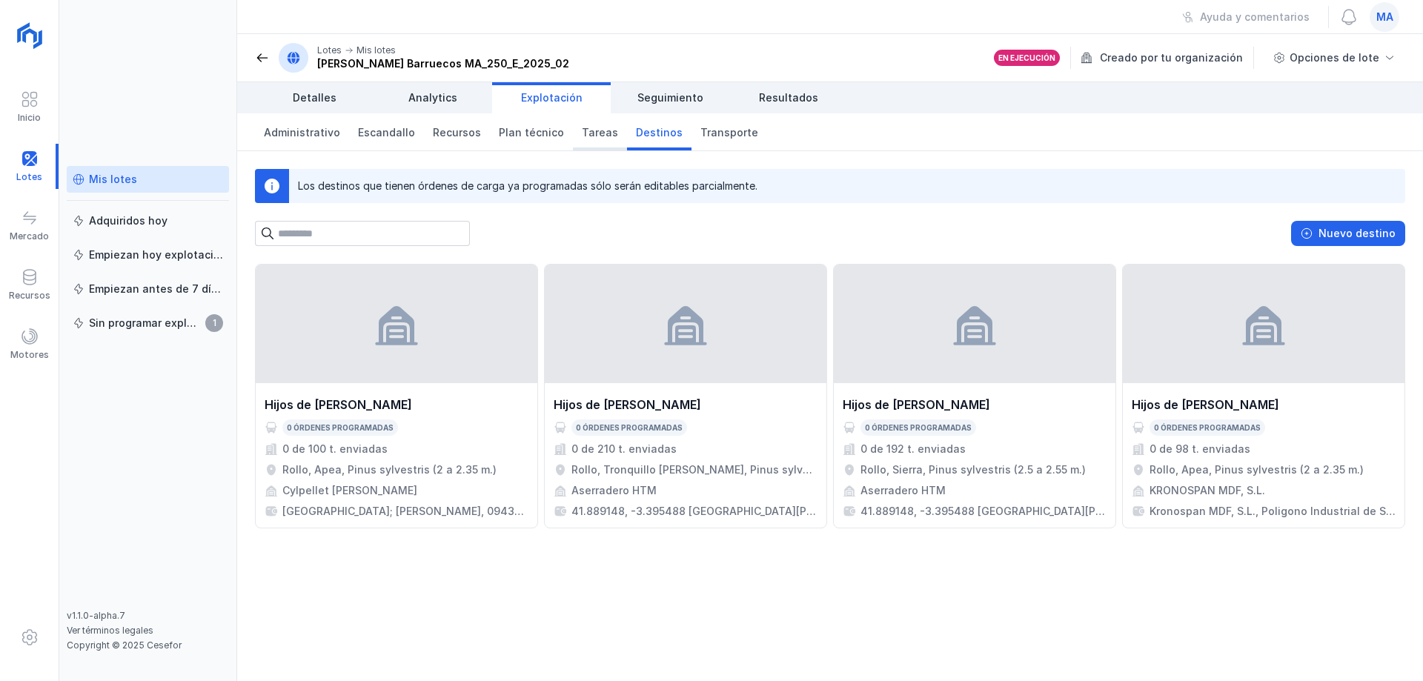
click at [583, 137] on span "Tareas" at bounding box center [600, 132] width 36 height 15
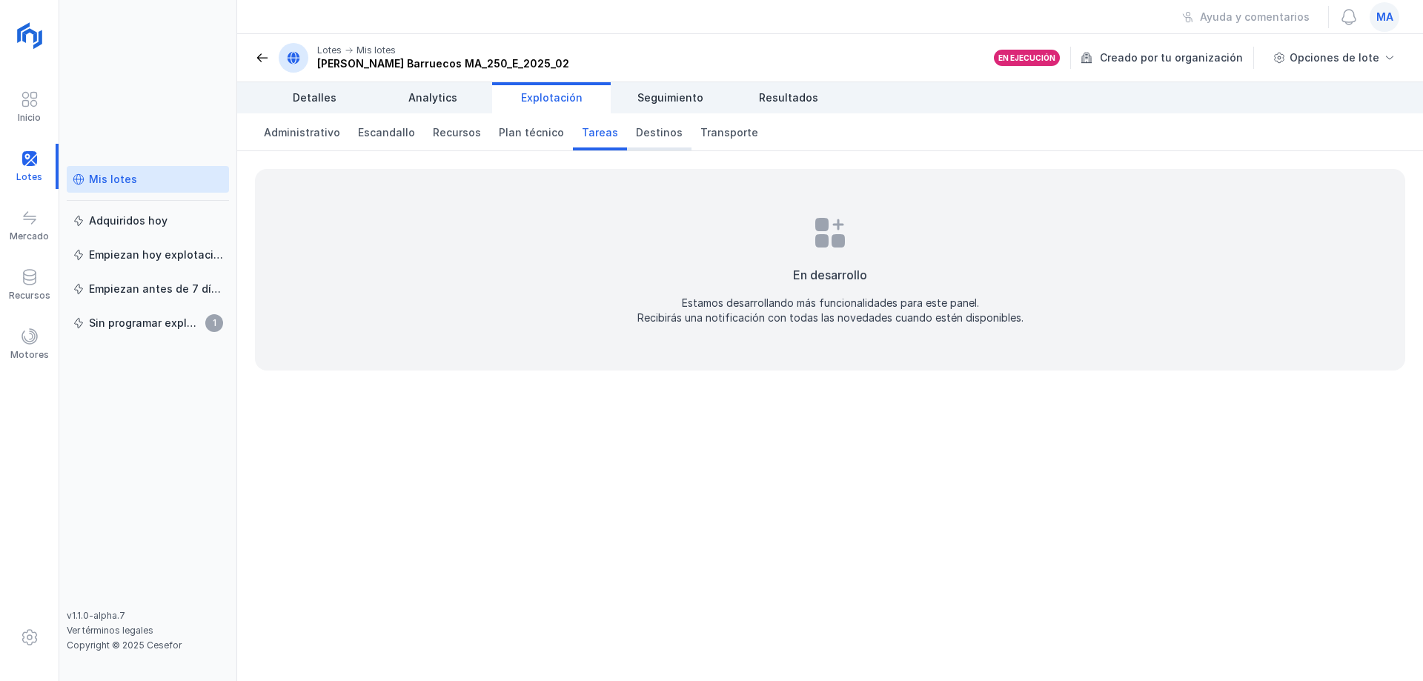
click at [645, 136] on span "Destinos" at bounding box center [659, 132] width 47 height 15
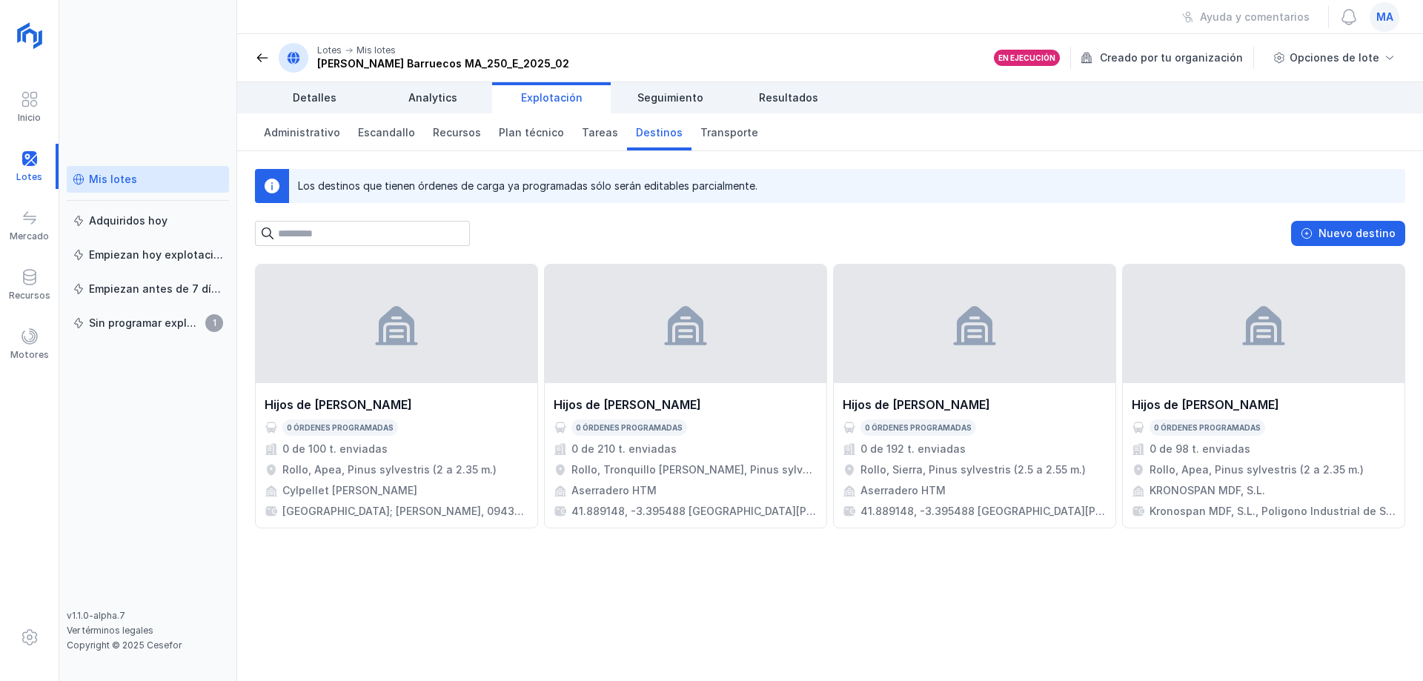
click at [619, 239] on div "Nuevo destino" at bounding box center [830, 233] width 1150 height 25
click at [669, 33] on div "Ayuda y comentarios ma" at bounding box center [830, 17] width 1186 height 34
click at [259, 57] on span at bounding box center [262, 57] width 15 height 15
